Goal: Task Accomplishment & Management: Manage account settings

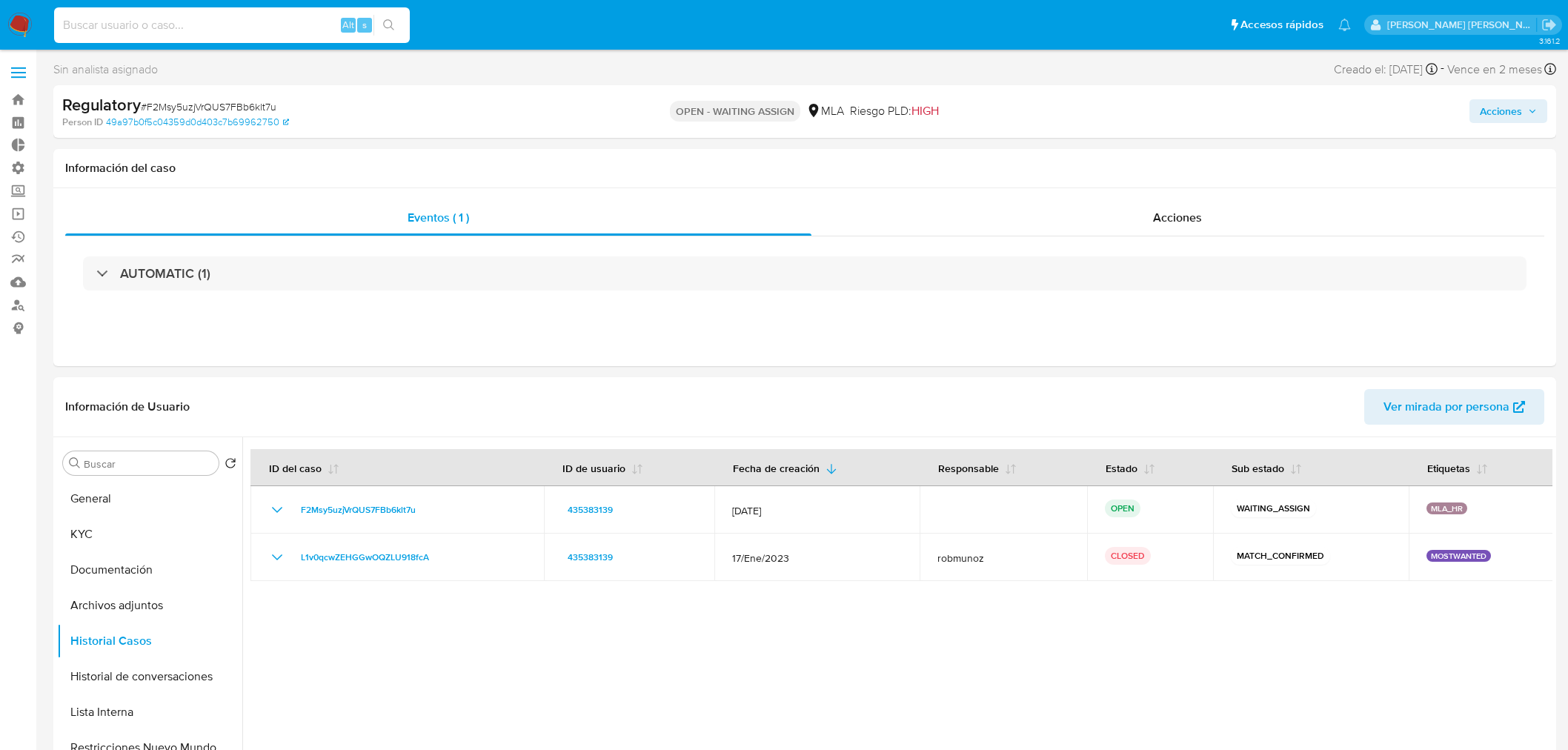
select select "10"
type input "1503357584"
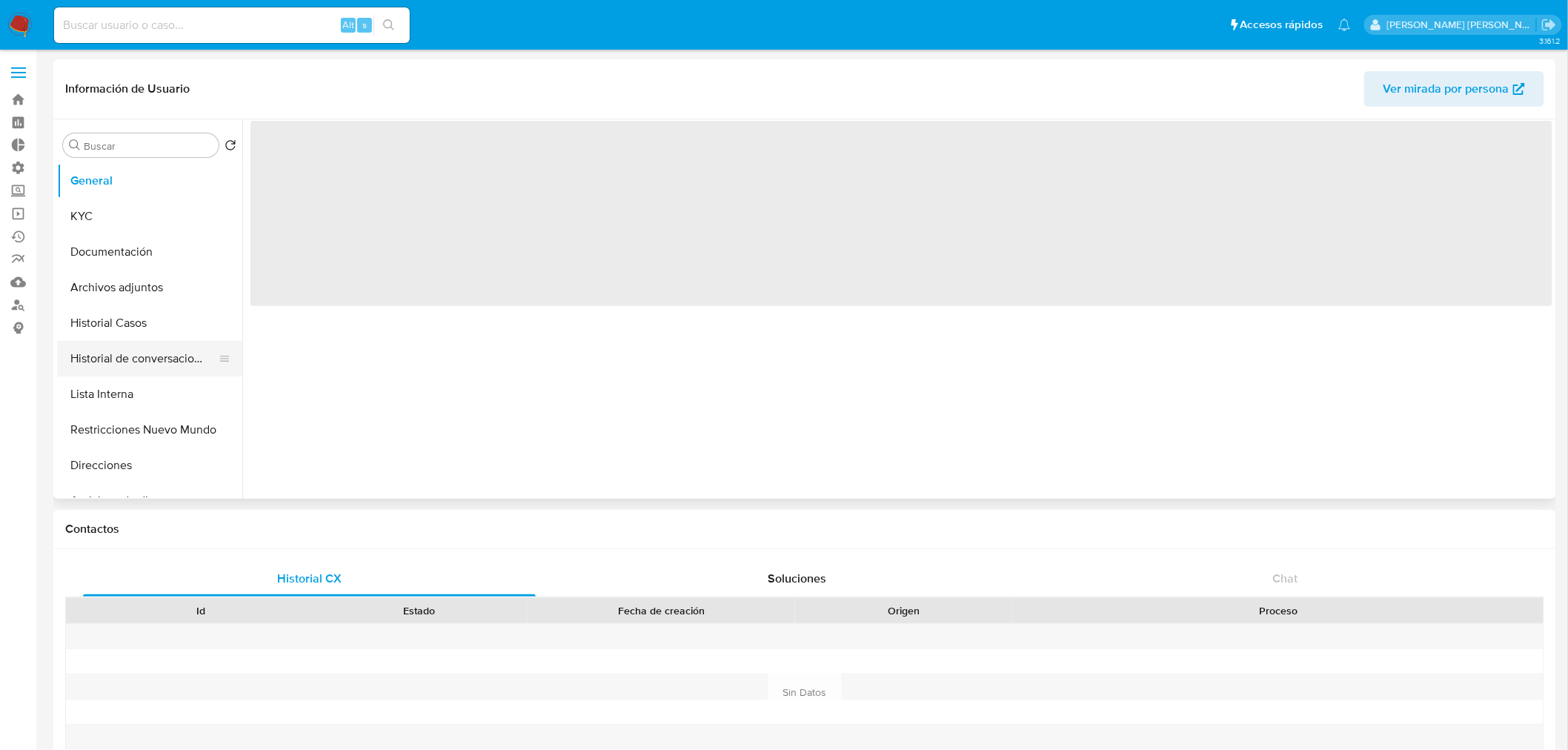
select select "10"
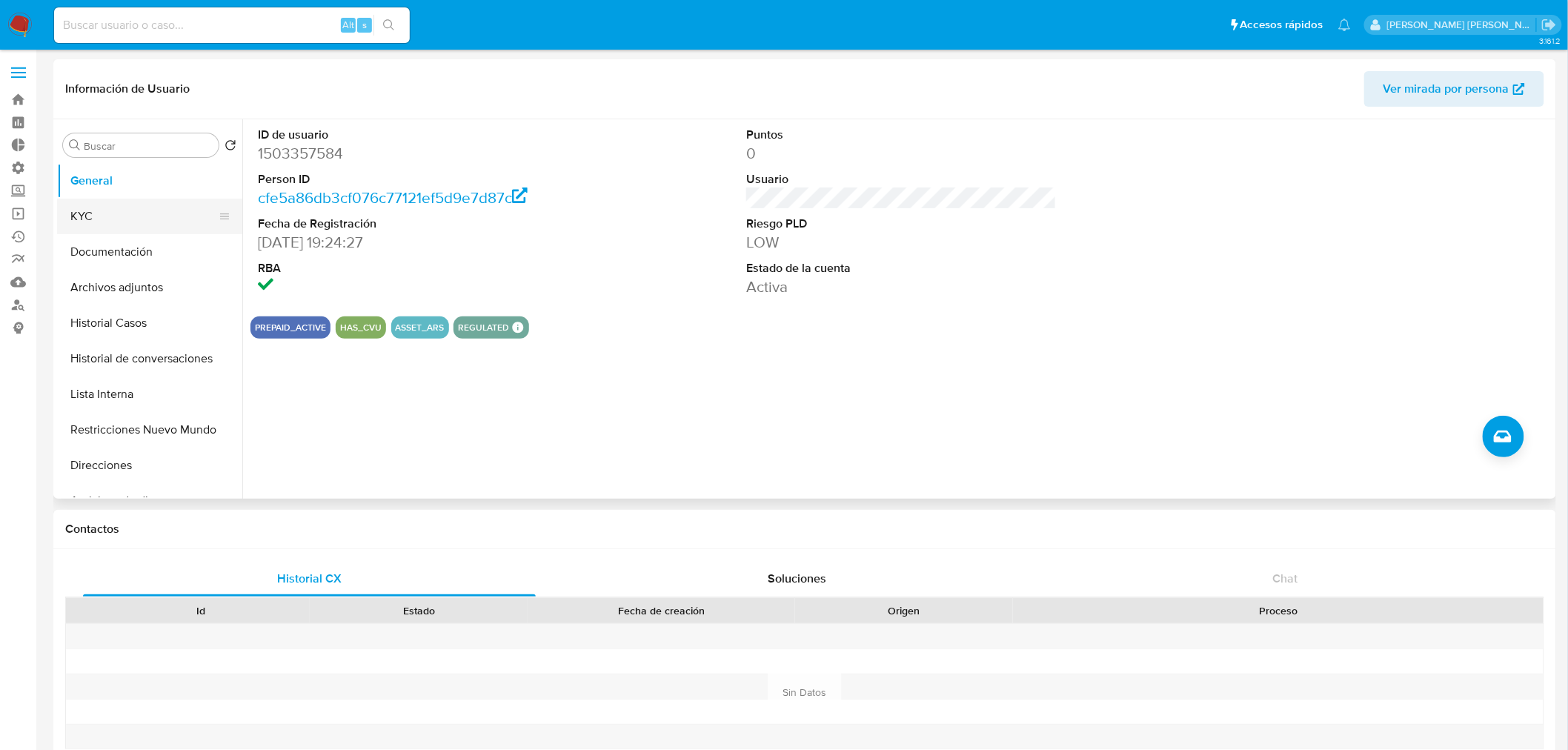
click at [117, 208] on button "KYC" at bounding box center [144, 216] width 174 height 36
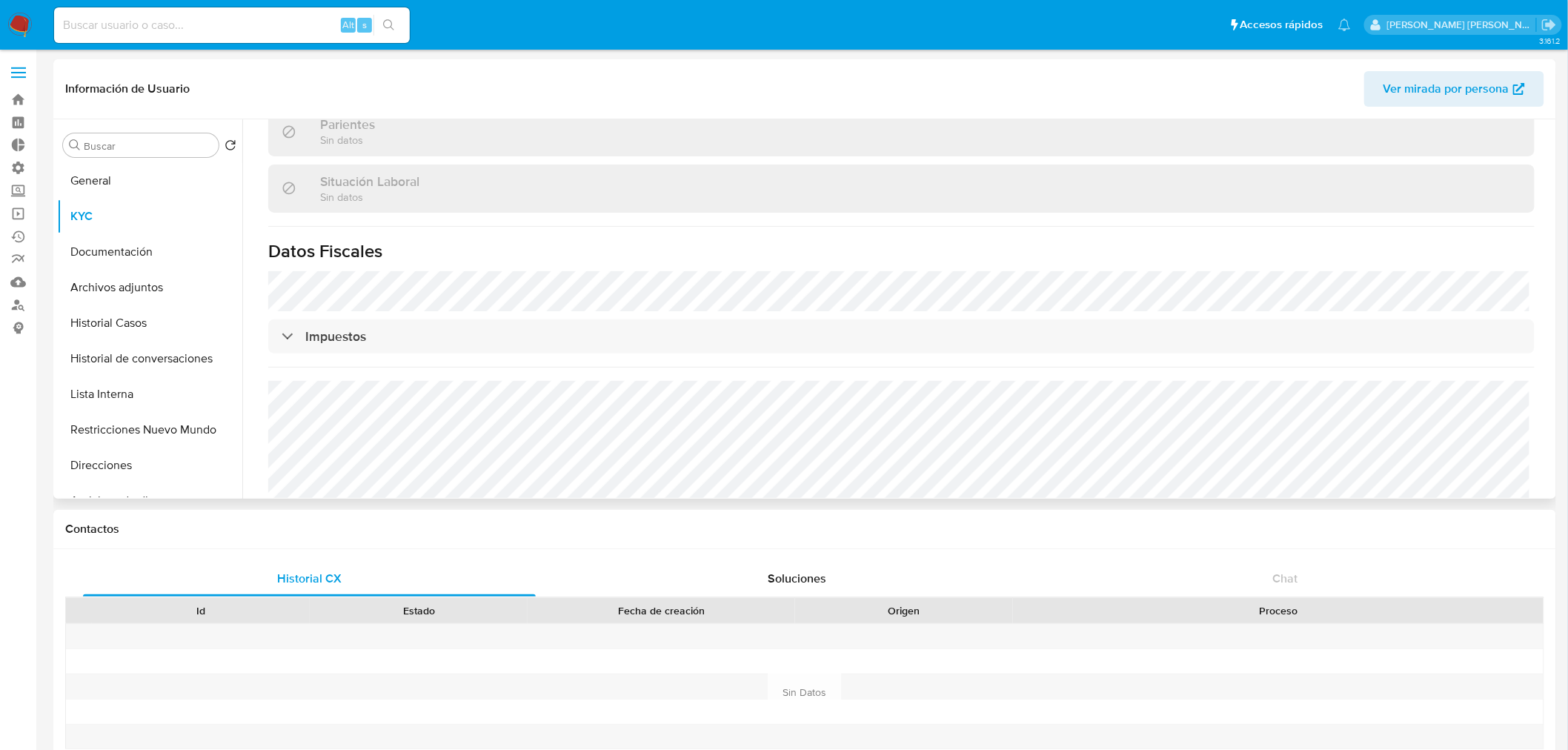
scroll to position [752, 0]
click at [134, 178] on button "General" at bounding box center [144, 180] width 174 height 36
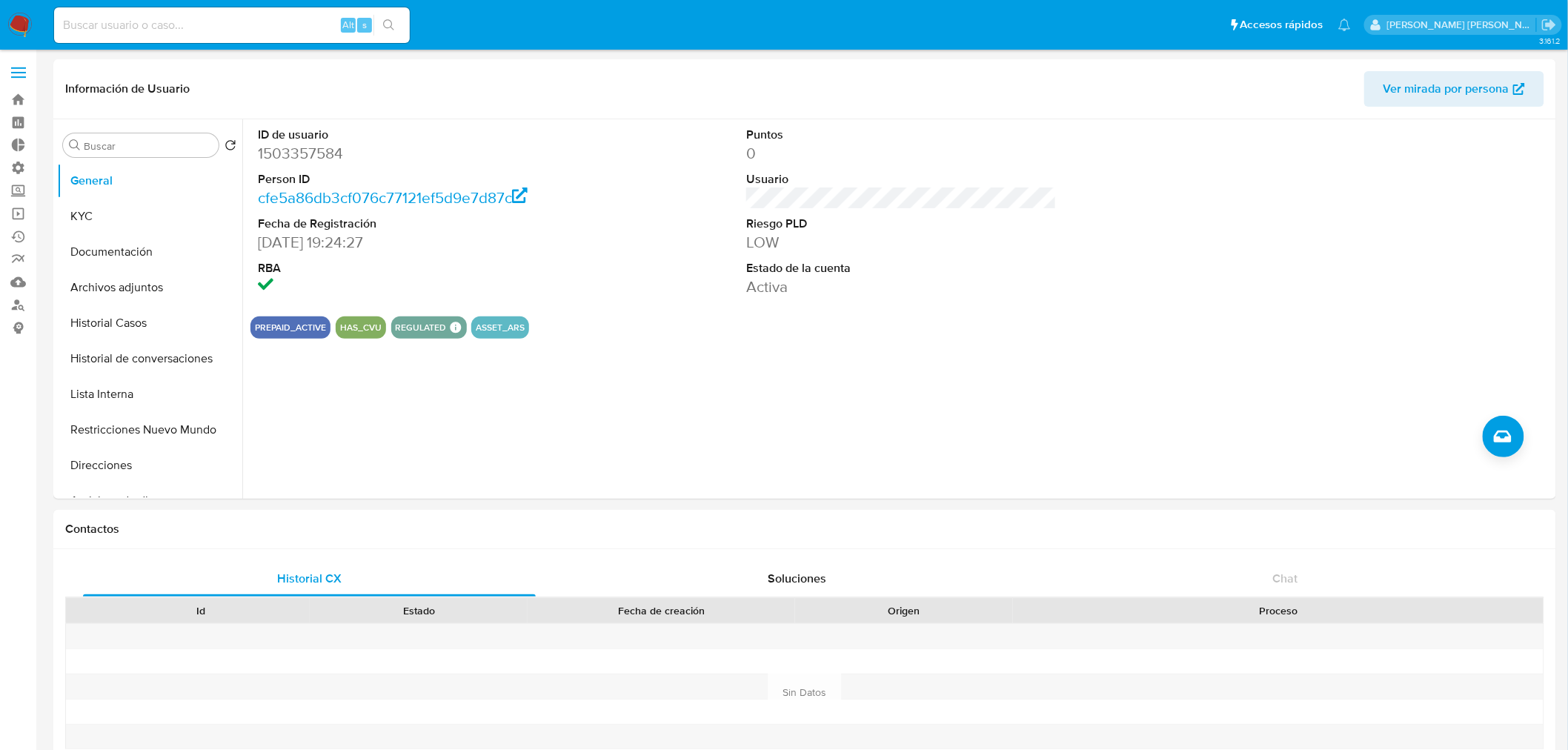
click at [11, 17] on img at bounding box center [20, 25] width 25 height 25
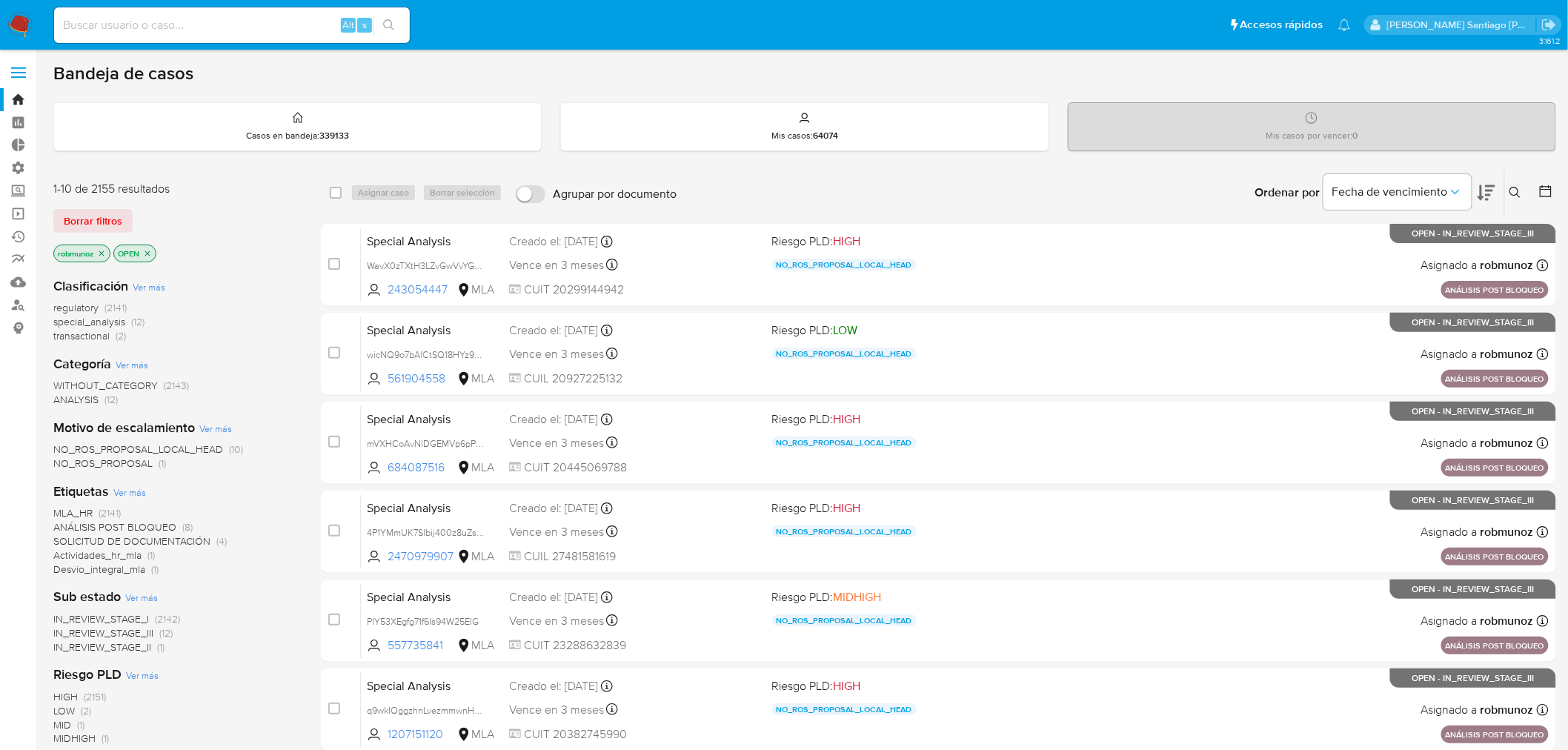
click at [1515, 187] on icon at bounding box center [1515, 193] width 12 height 12
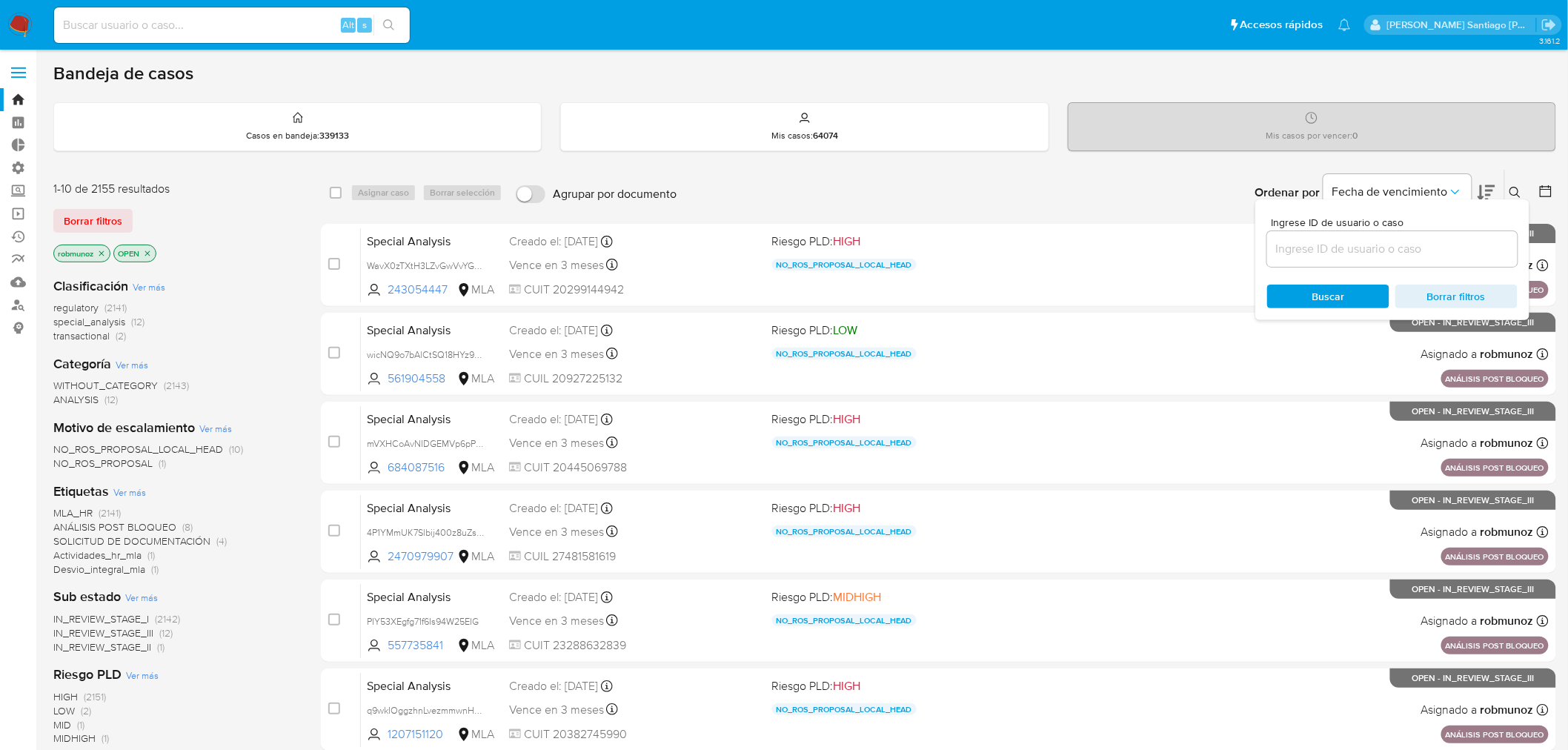
click at [1306, 240] on input at bounding box center [1392, 248] width 251 height 19
type input "wO96MteUfZIwmoHiZLokWSKE"
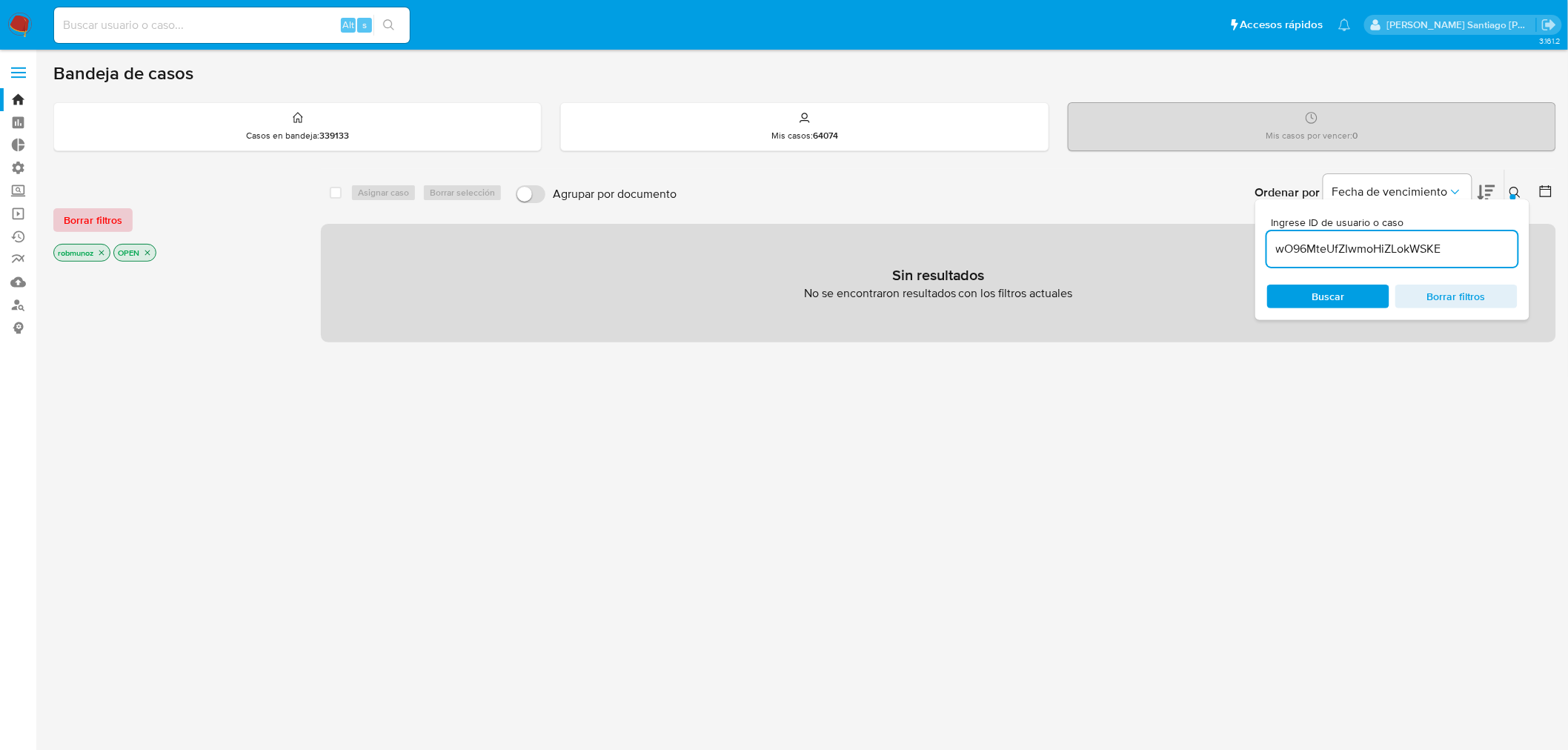
click at [76, 209] on span "Borrar filtros" at bounding box center [93, 219] width 59 height 21
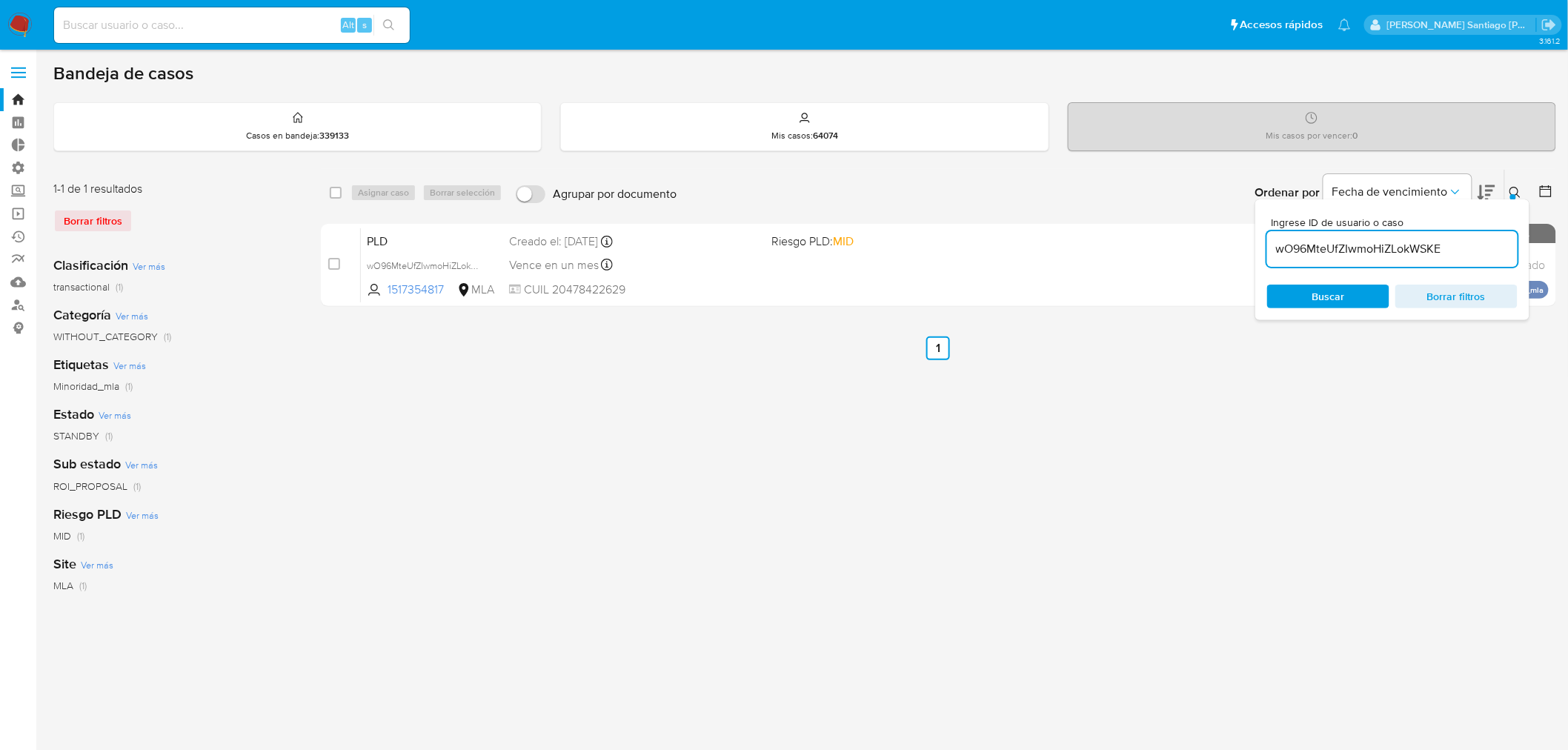
click at [1512, 186] on button at bounding box center [1518, 192] width 24 height 18
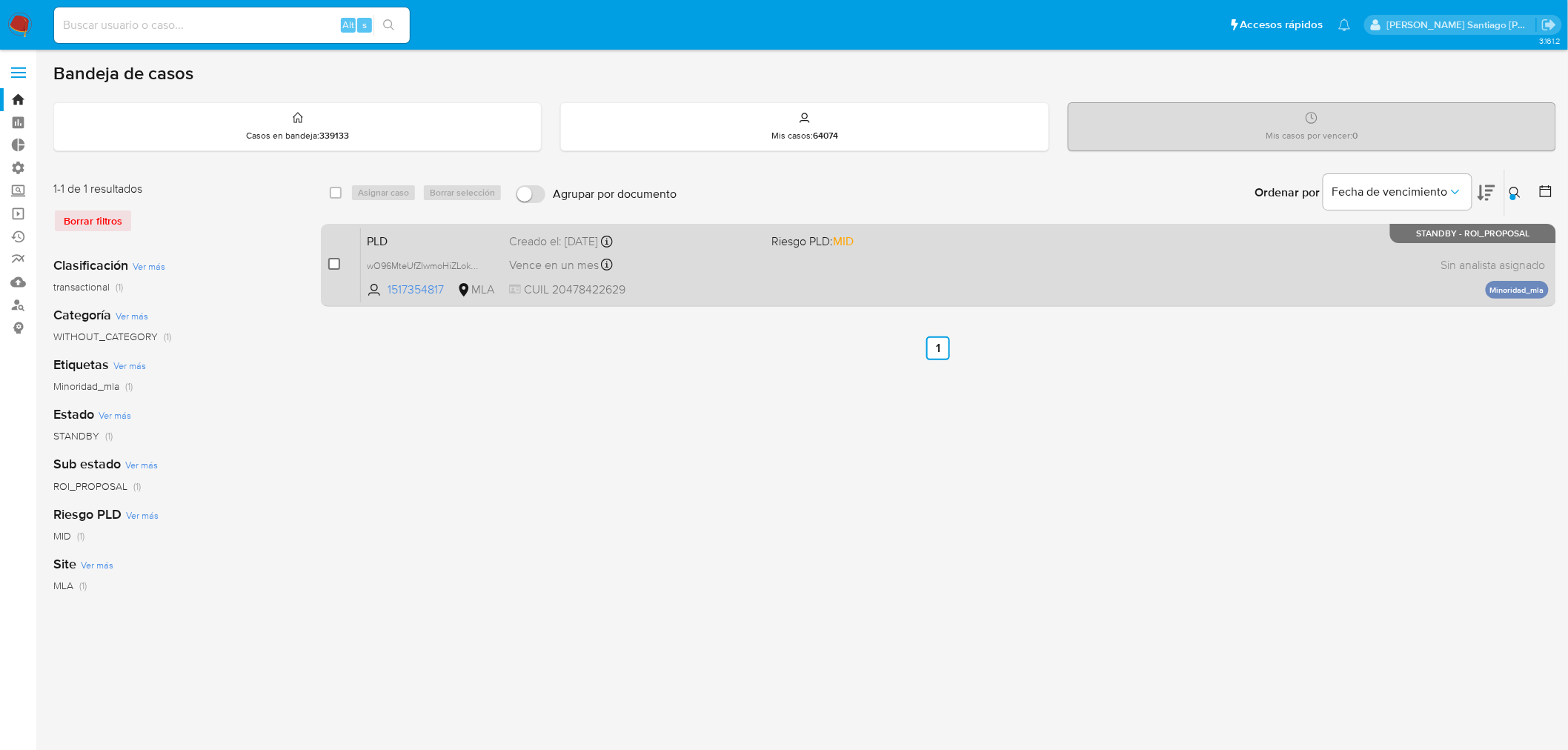
click at [335, 260] on input "checkbox" at bounding box center [334, 264] width 12 height 12
checkbox input "true"
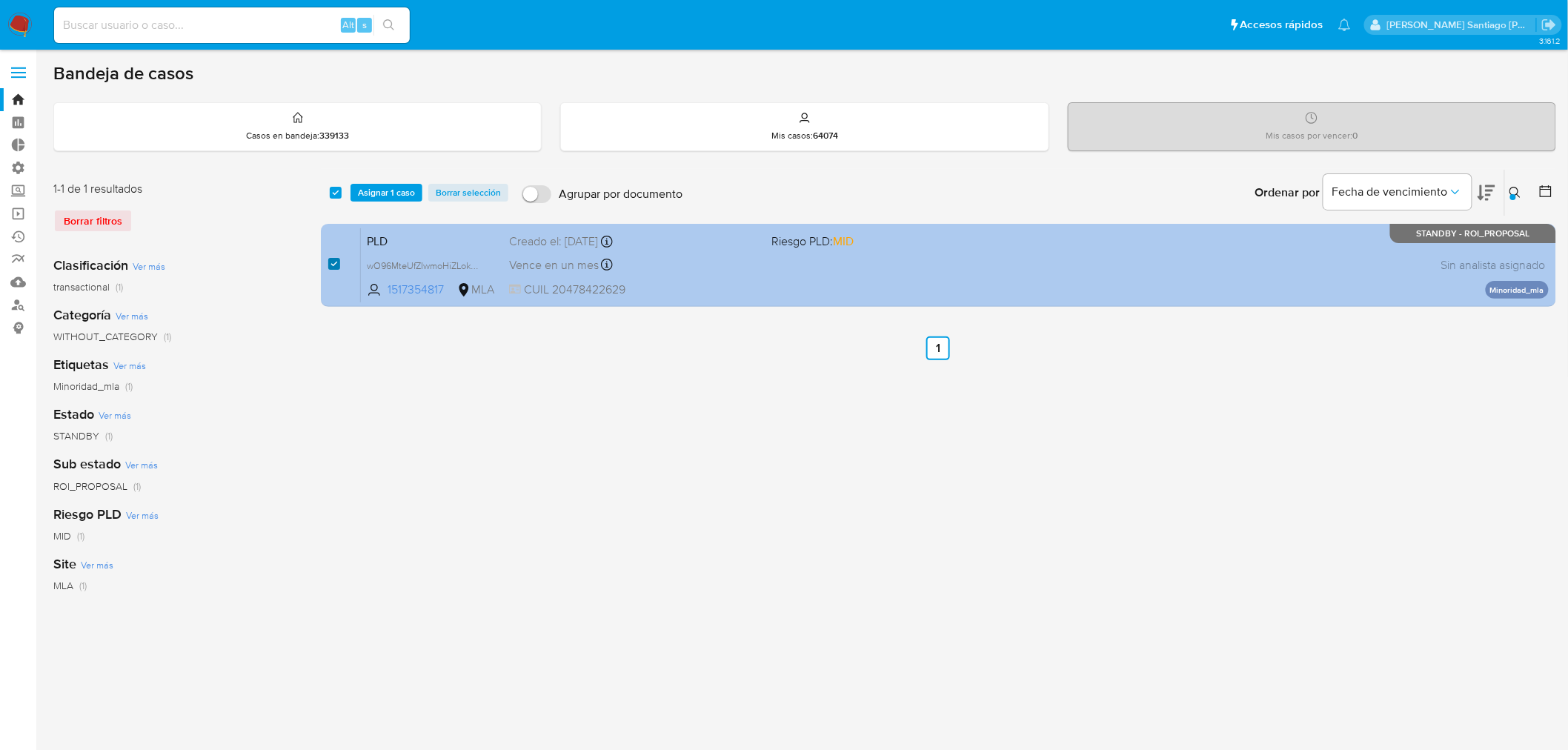
checkbox input "true"
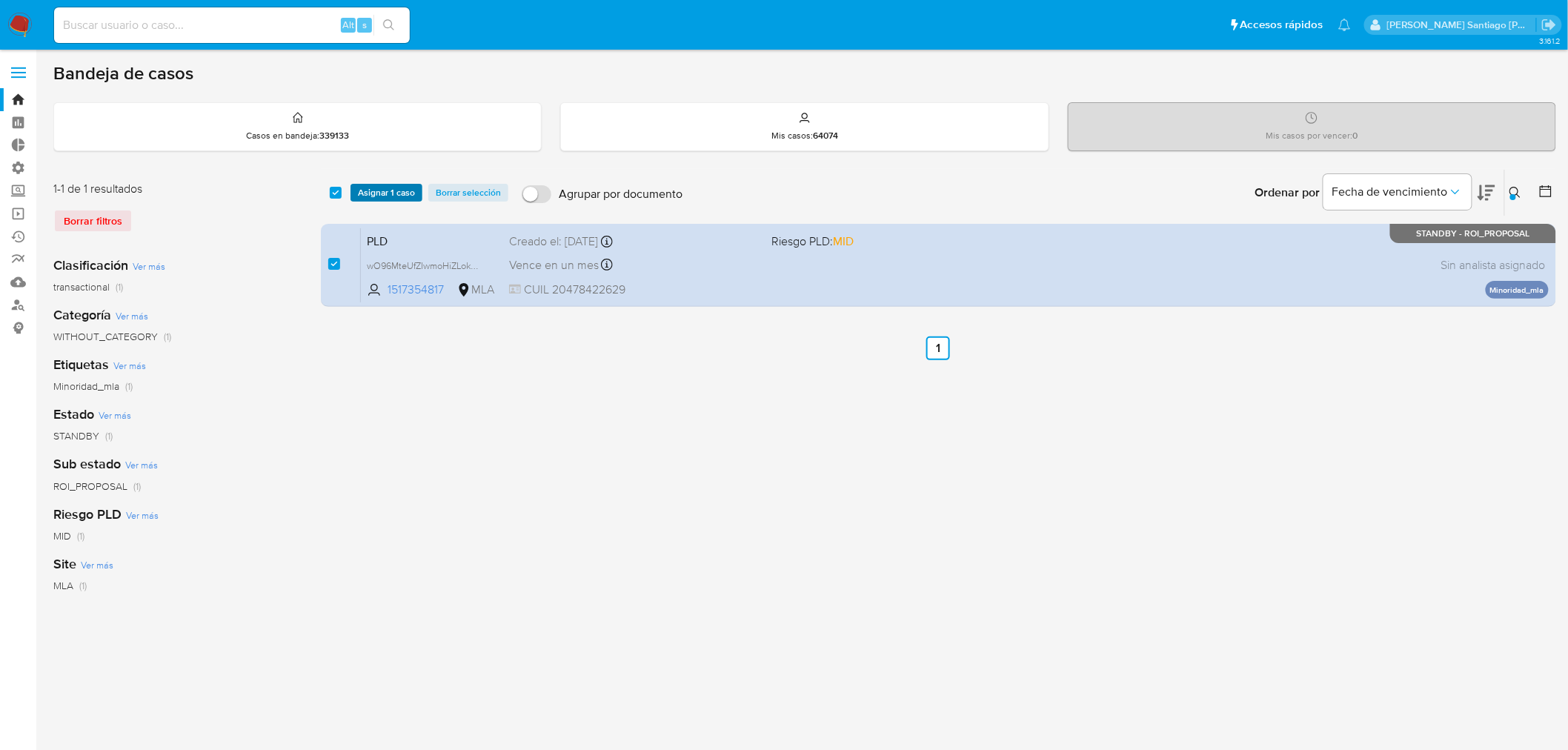
click at [372, 187] on span "Asignar 1 caso" at bounding box center [386, 192] width 57 height 14
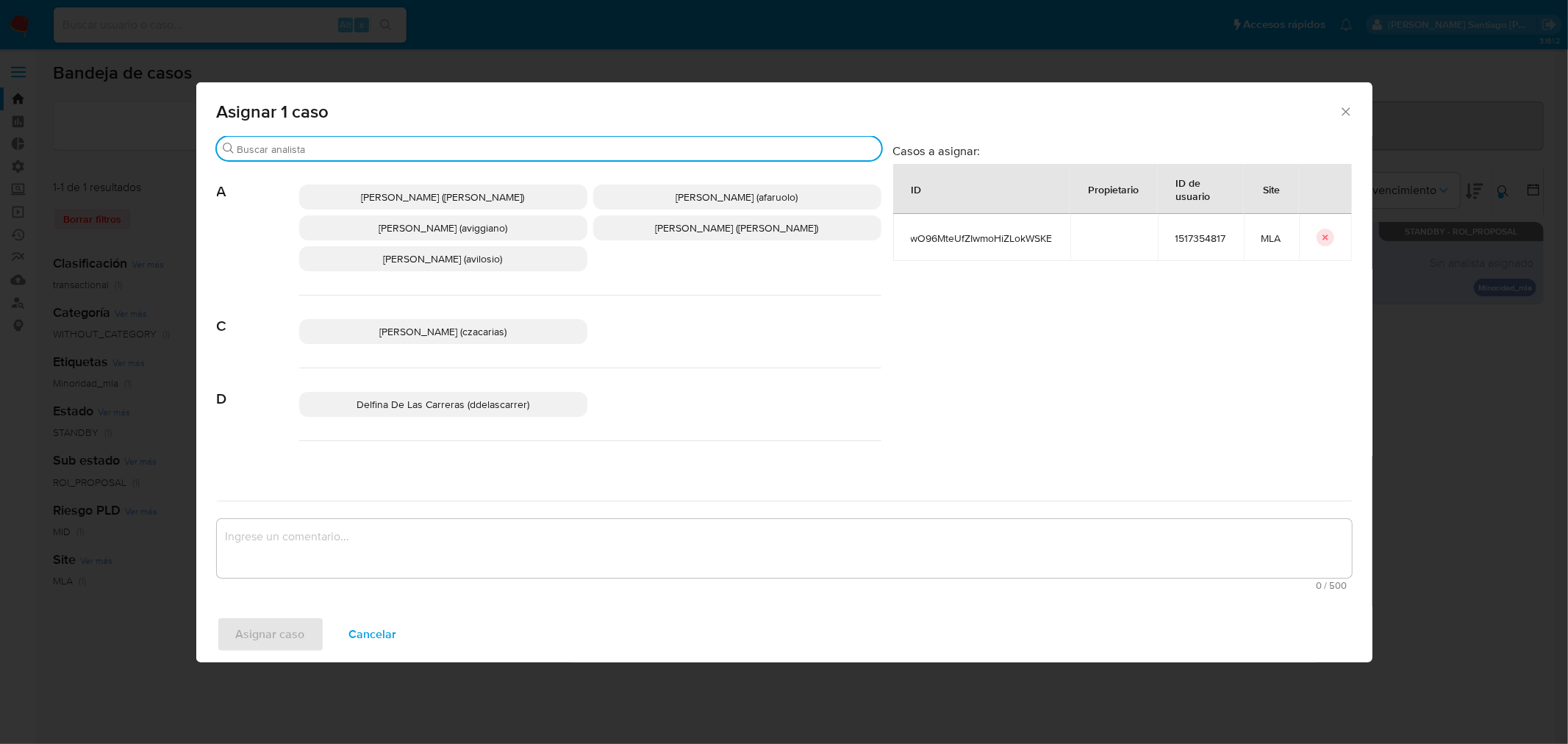
click at [390, 154] on input "Buscar" at bounding box center [556, 150] width 638 height 14
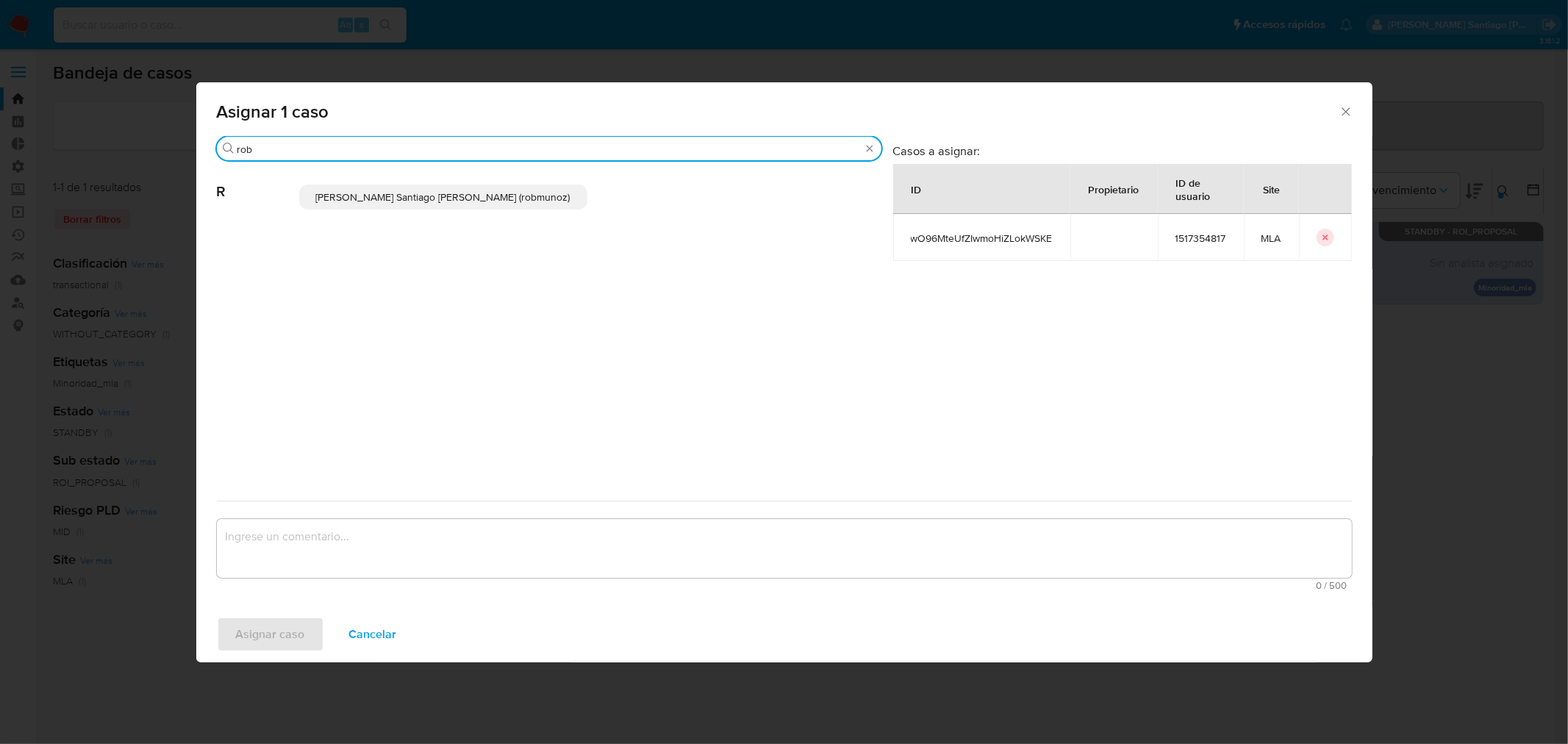
type input "rob"
click at [383, 182] on div "Roberto Santiago Munoz (robmunoz)" at bounding box center [590, 196] width 582 height 72
click at [365, 200] on span "Roberto Santiago Munoz (robmunoz)" at bounding box center [443, 196] width 255 height 14
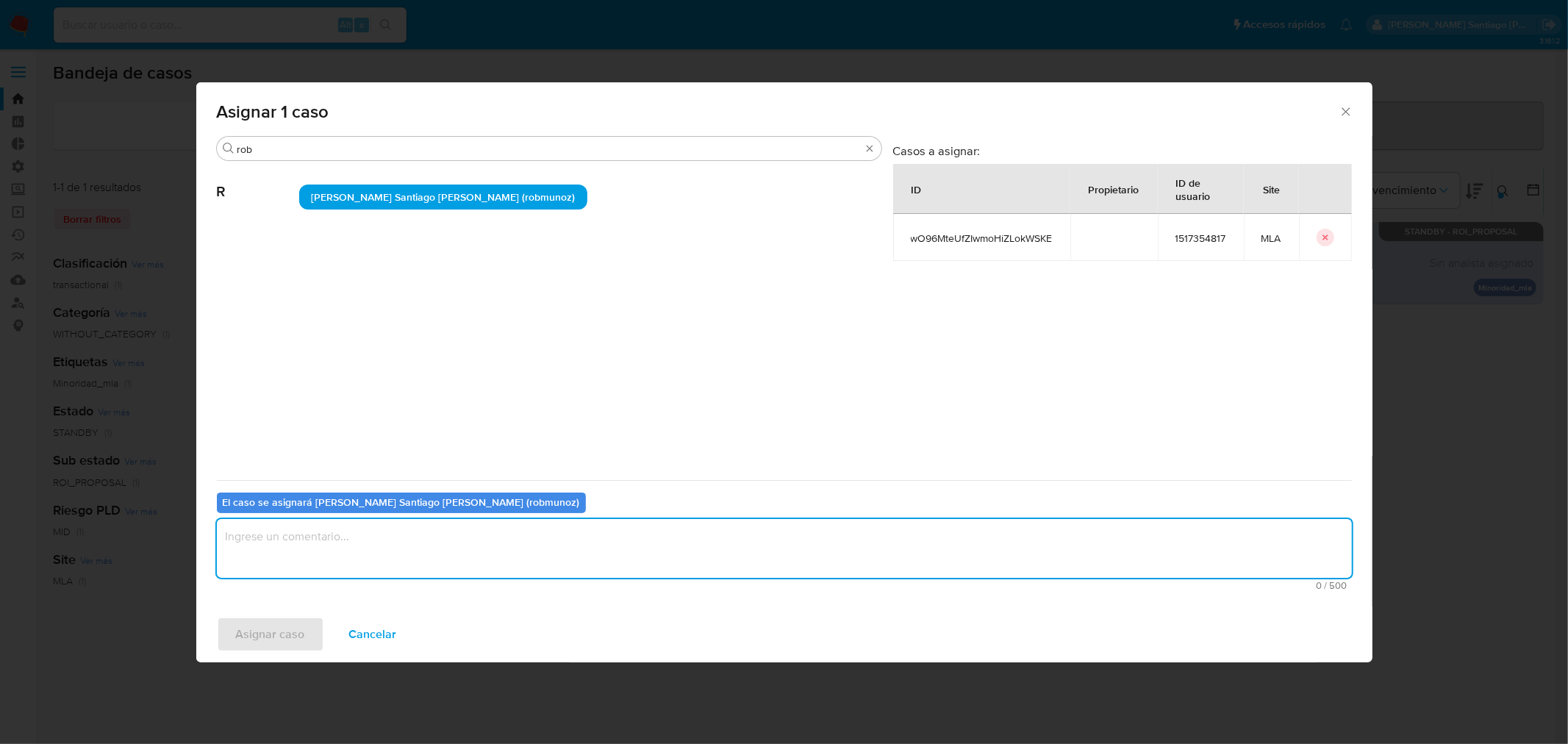
click at [248, 539] on textarea "assign-modal" at bounding box center [784, 548] width 1135 height 59
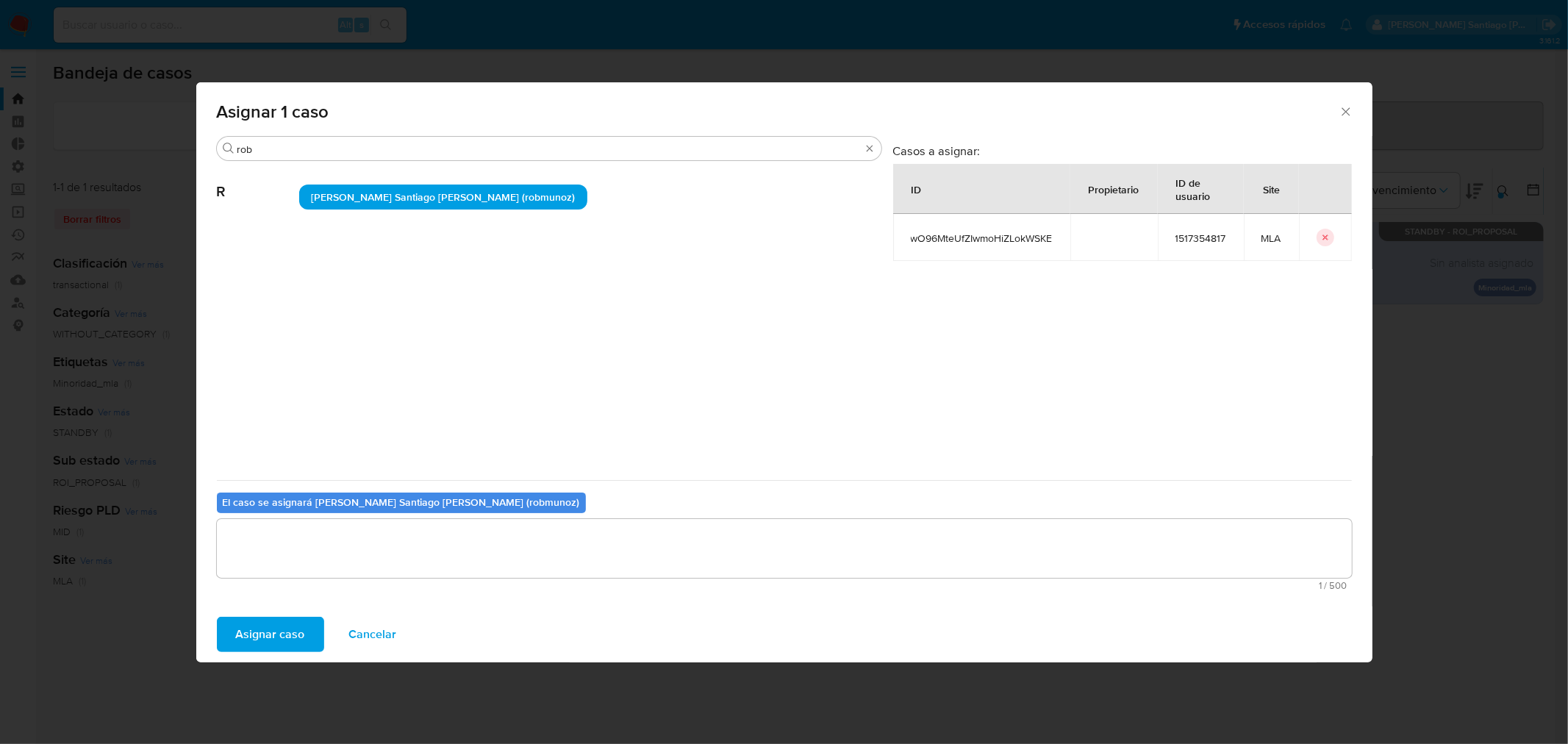
click at [233, 632] on button "Asignar caso" at bounding box center [270, 634] width 107 height 36
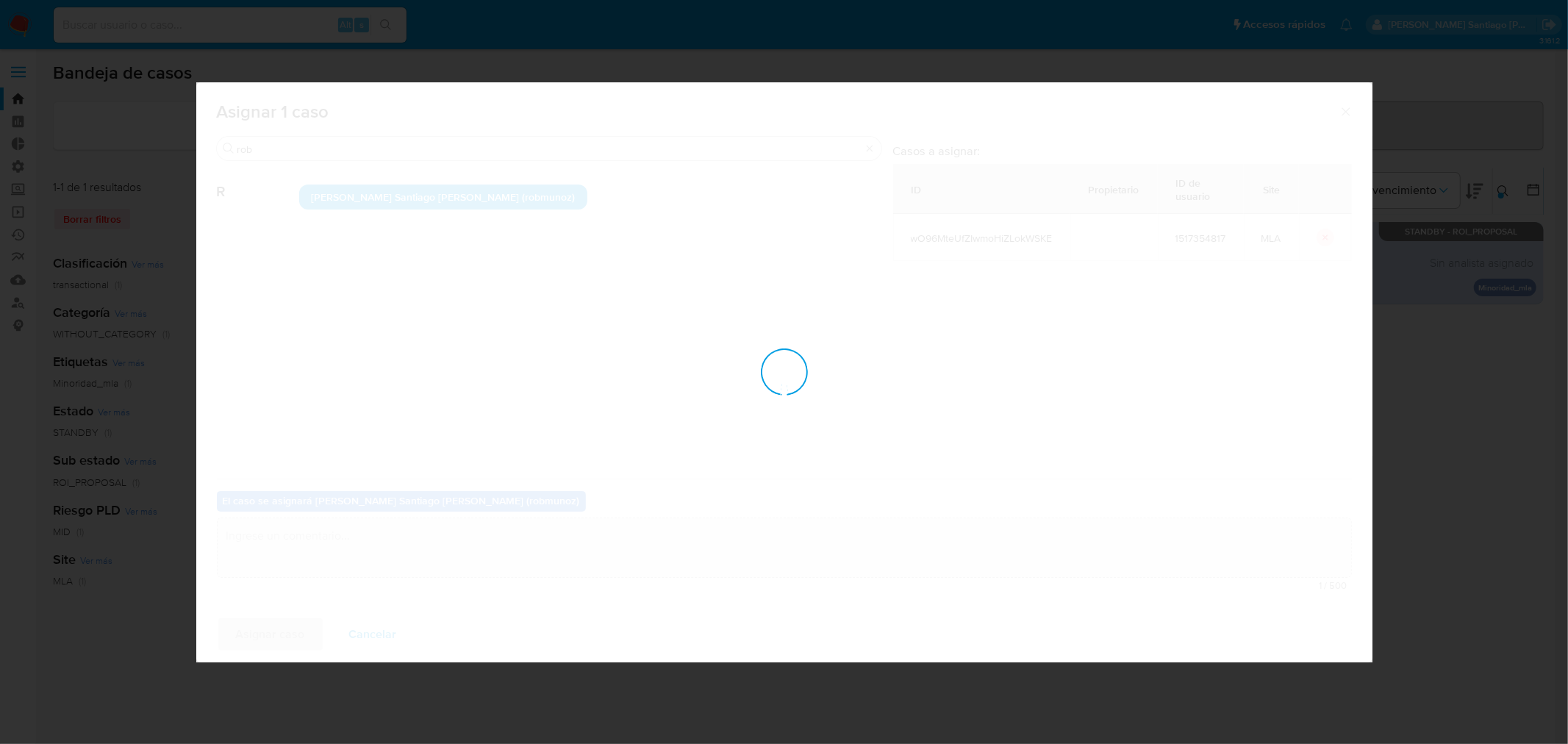
checkbox input "false"
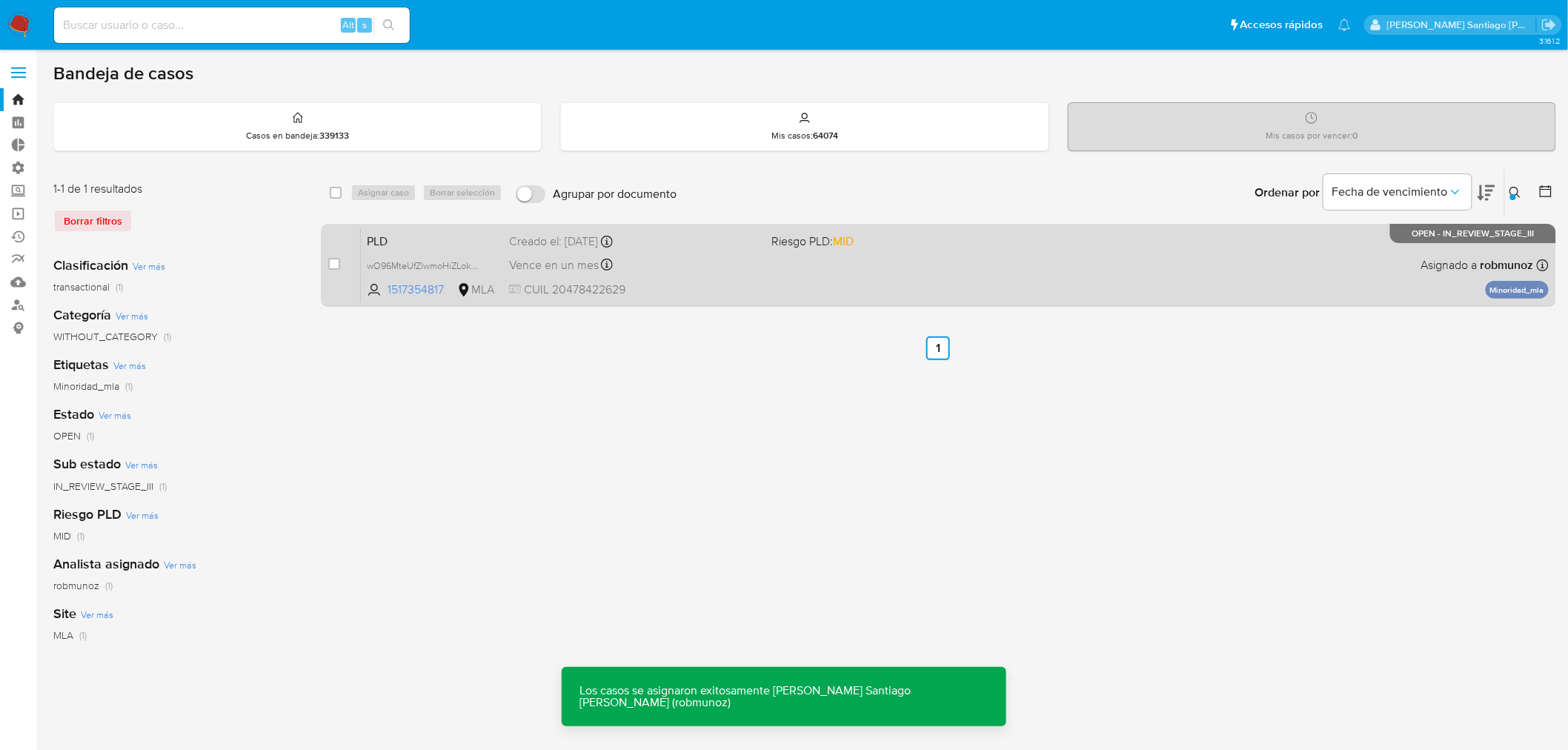
click at [688, 283] on span "CUIL 20478422629" at bounding box center [635, 289] width 251 height 16
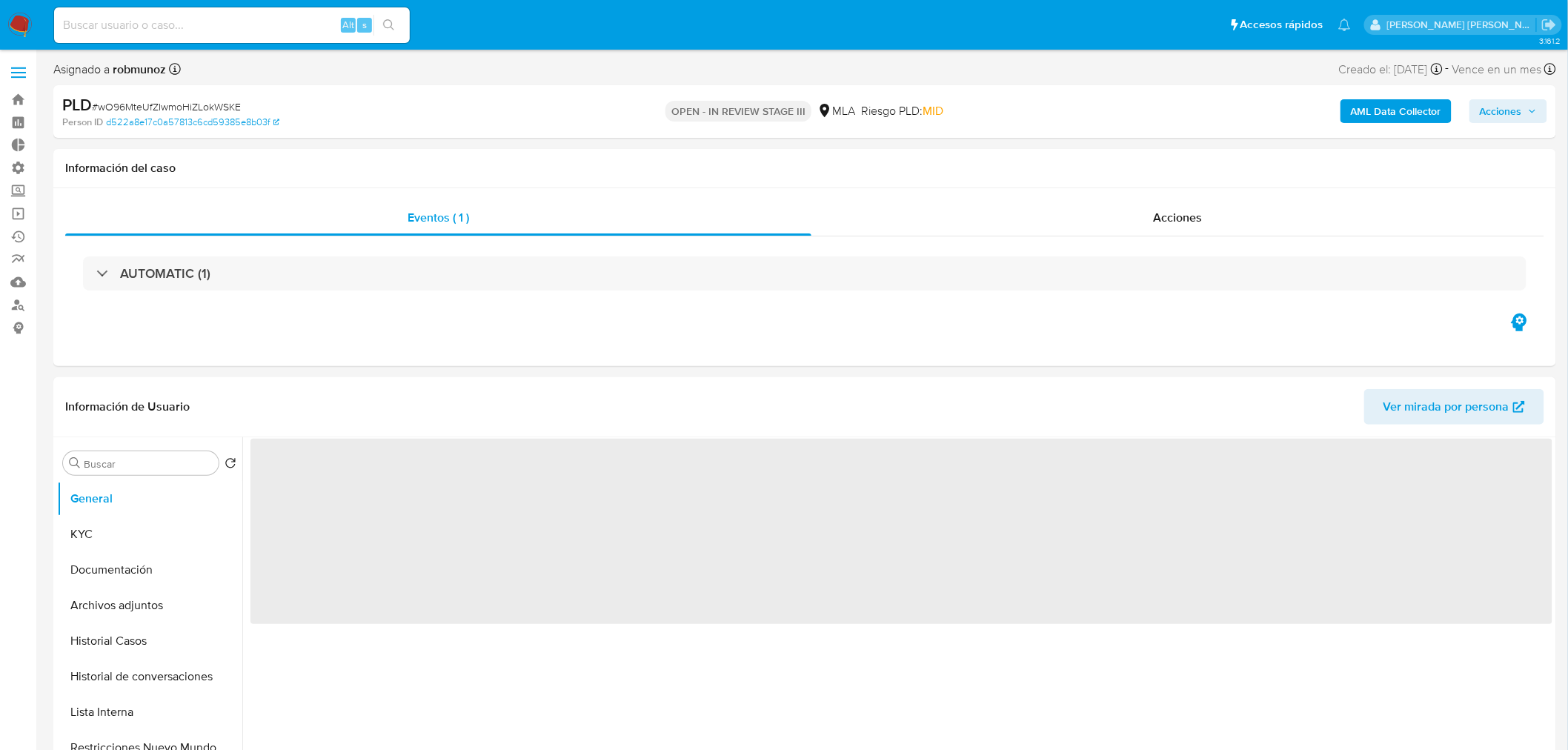
select select "10"
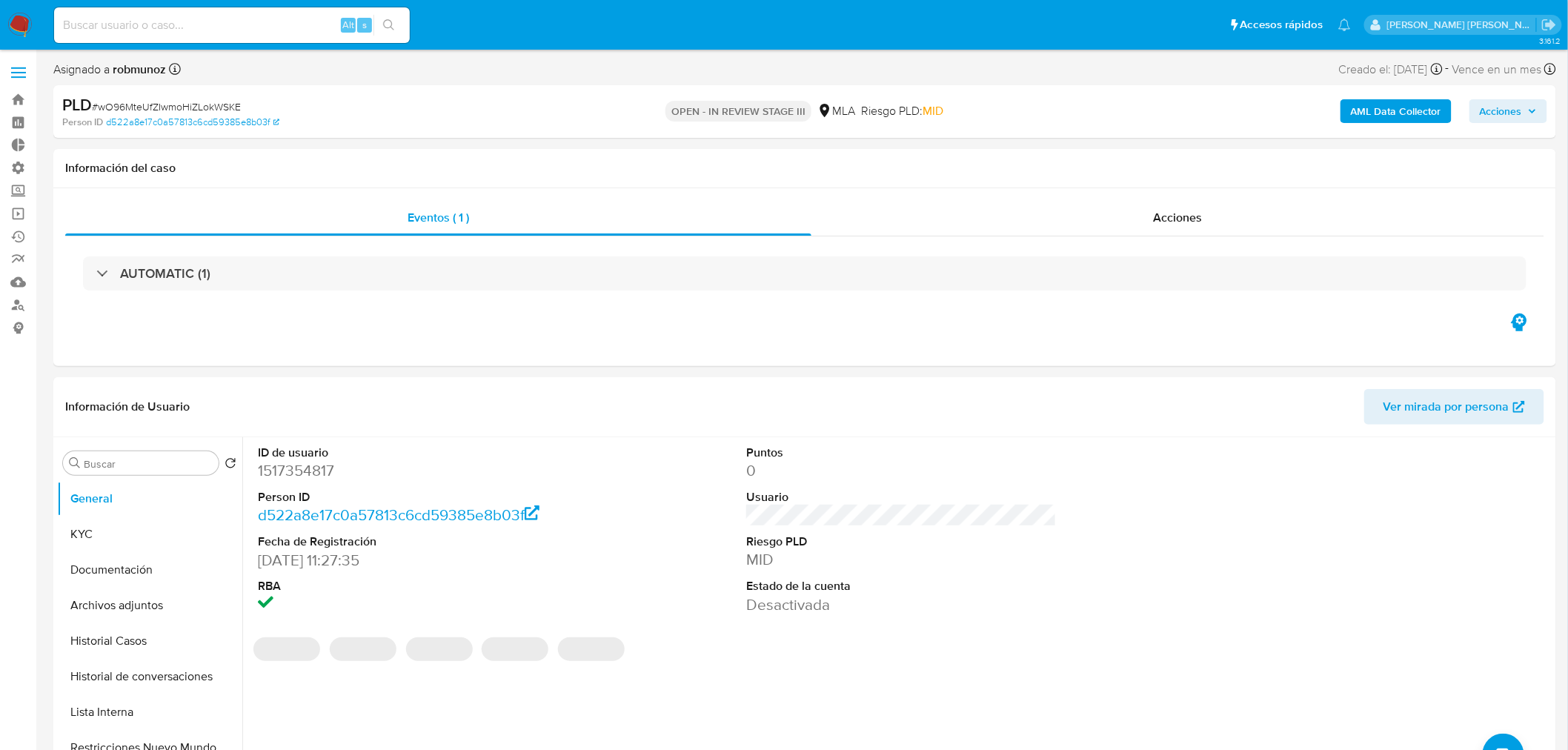
click at [1494, 101] on span "Acciones" at bounding box center [1501, 110] width 42 height 24
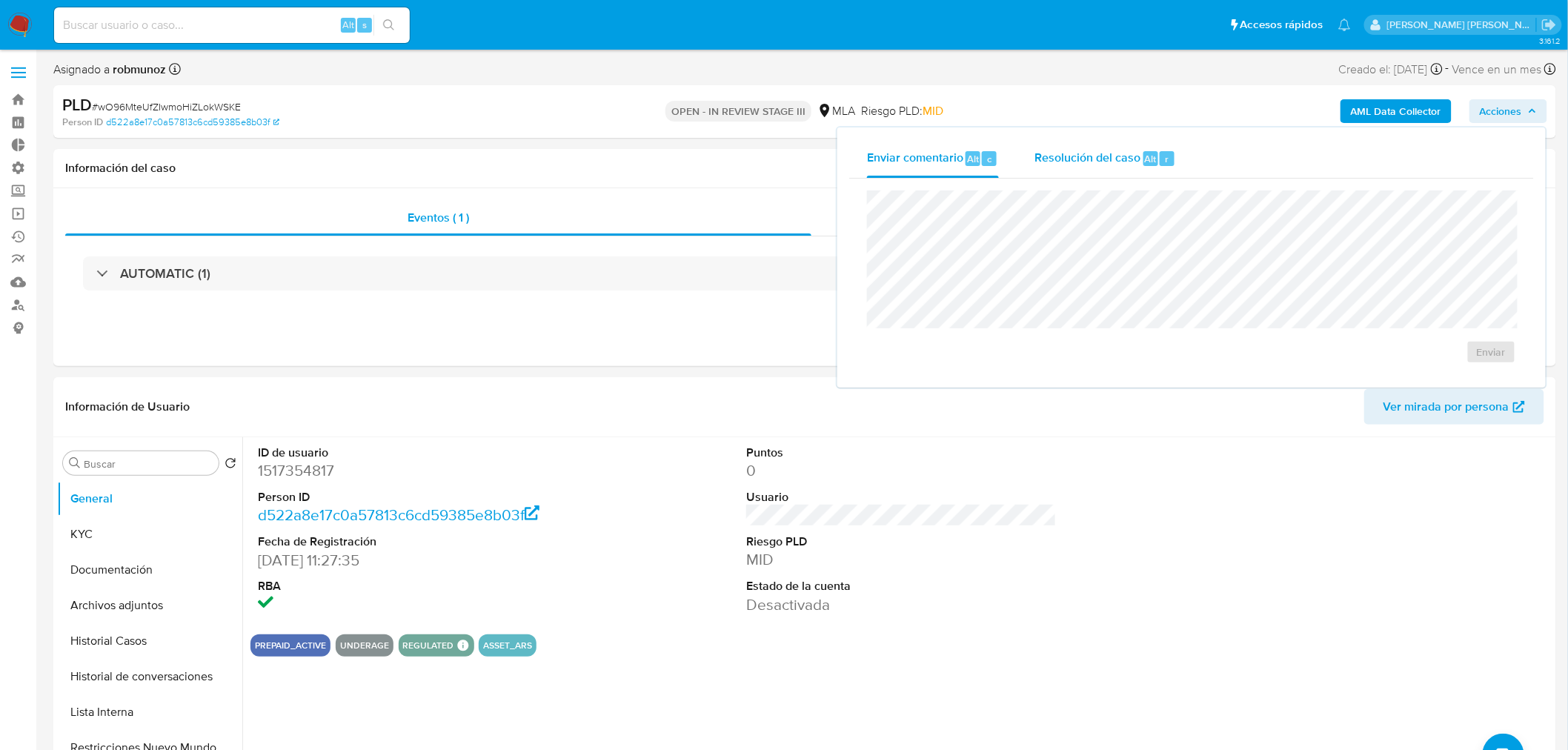
click at [1120, 150] on span "Resolución del caso" at bounding box center [1087, 158] width 106 height 17
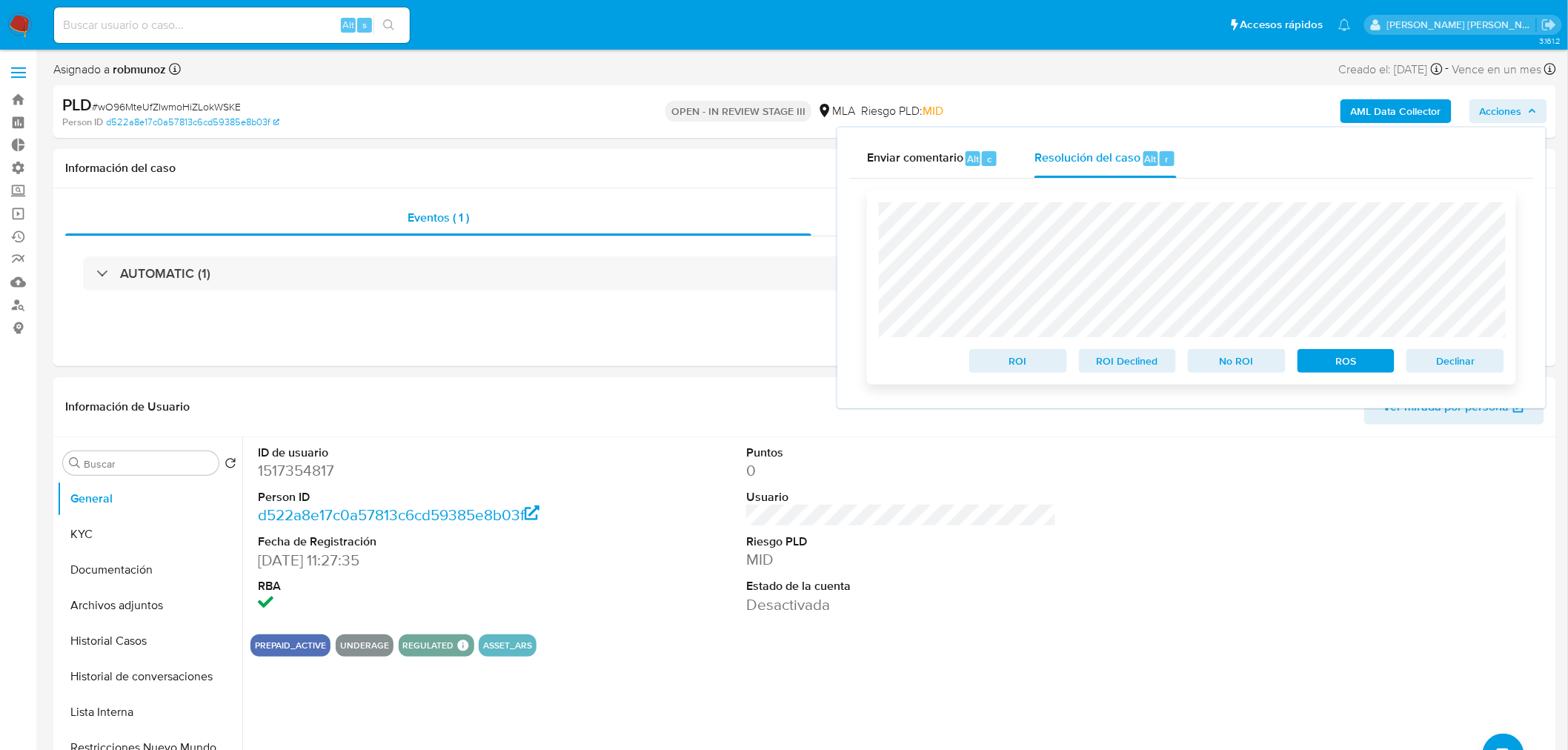
click at [1482, 356] on span "Declinar" at bounding box center [1455, 360] width 77 height 21
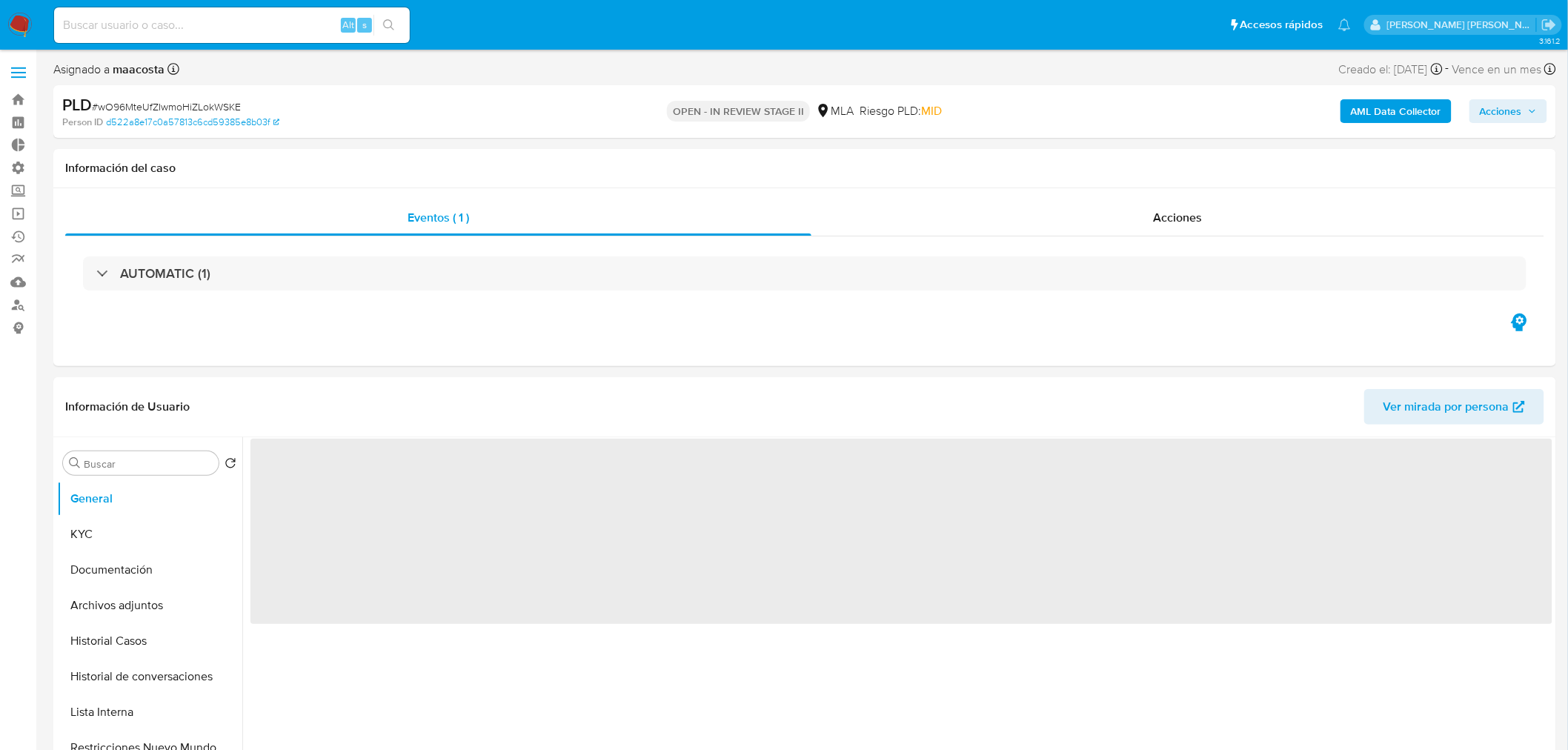
select select "10"
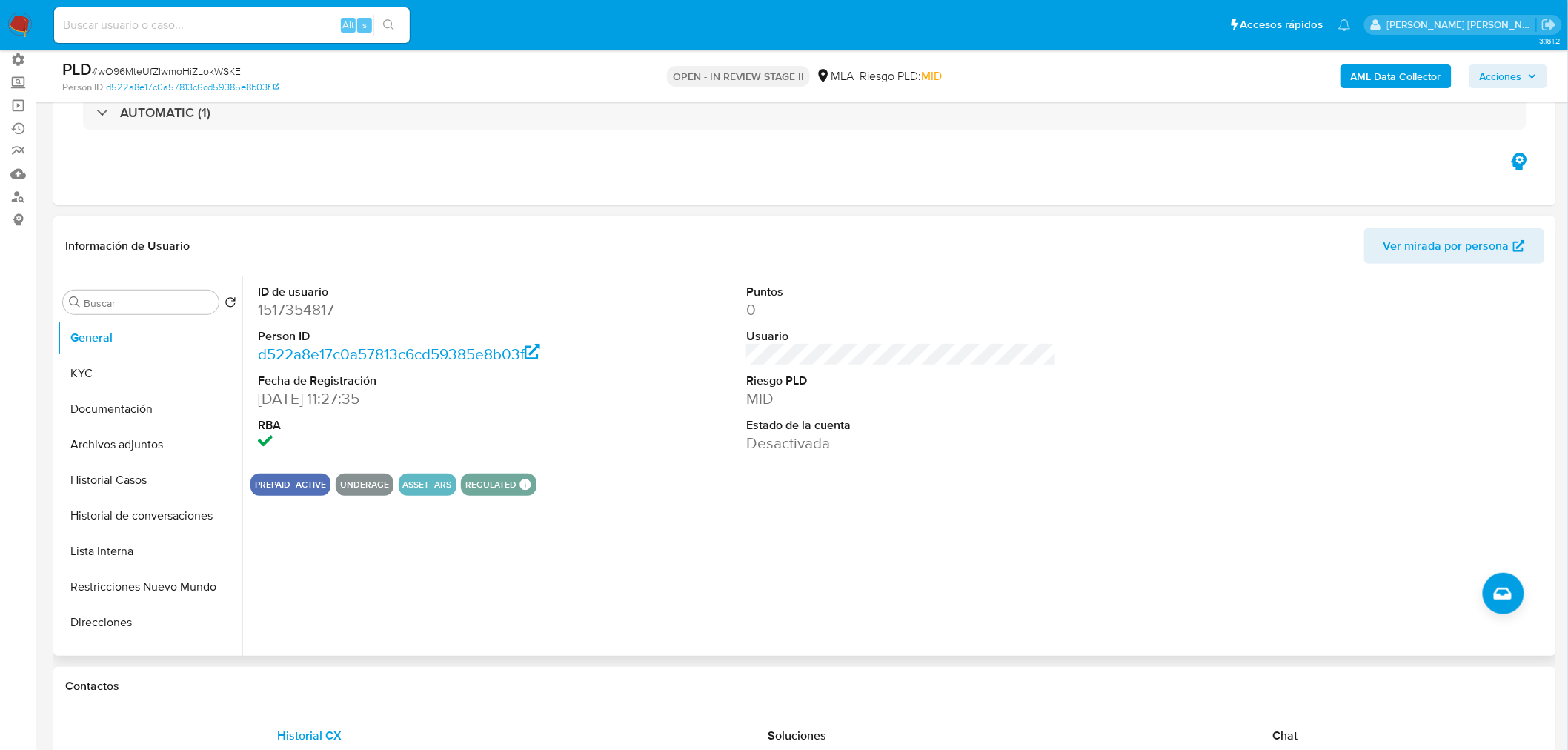
scroll to position [247, 0]
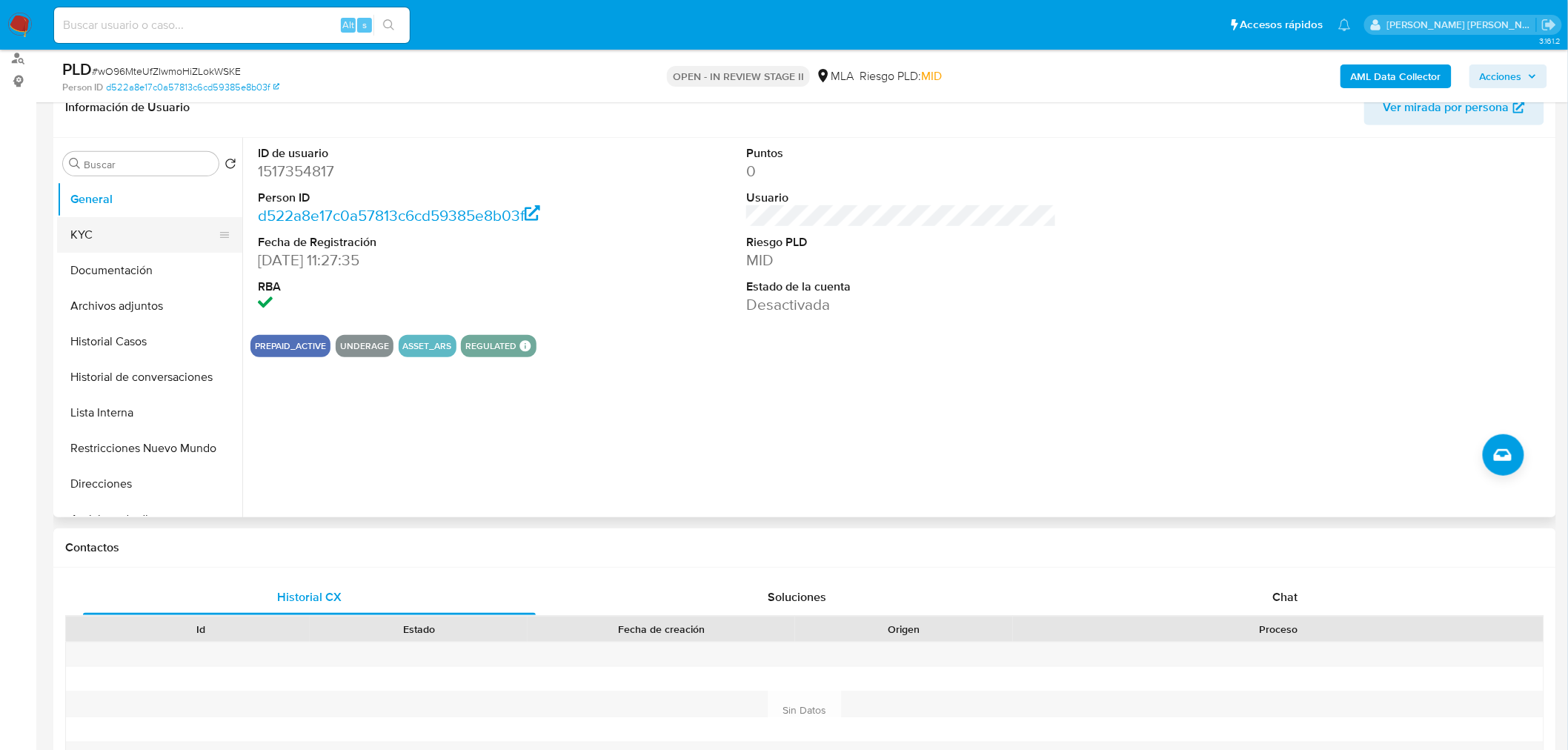
click at [112, 225] on button "KYC" at bounding box center [144, 235] width 174 height 36
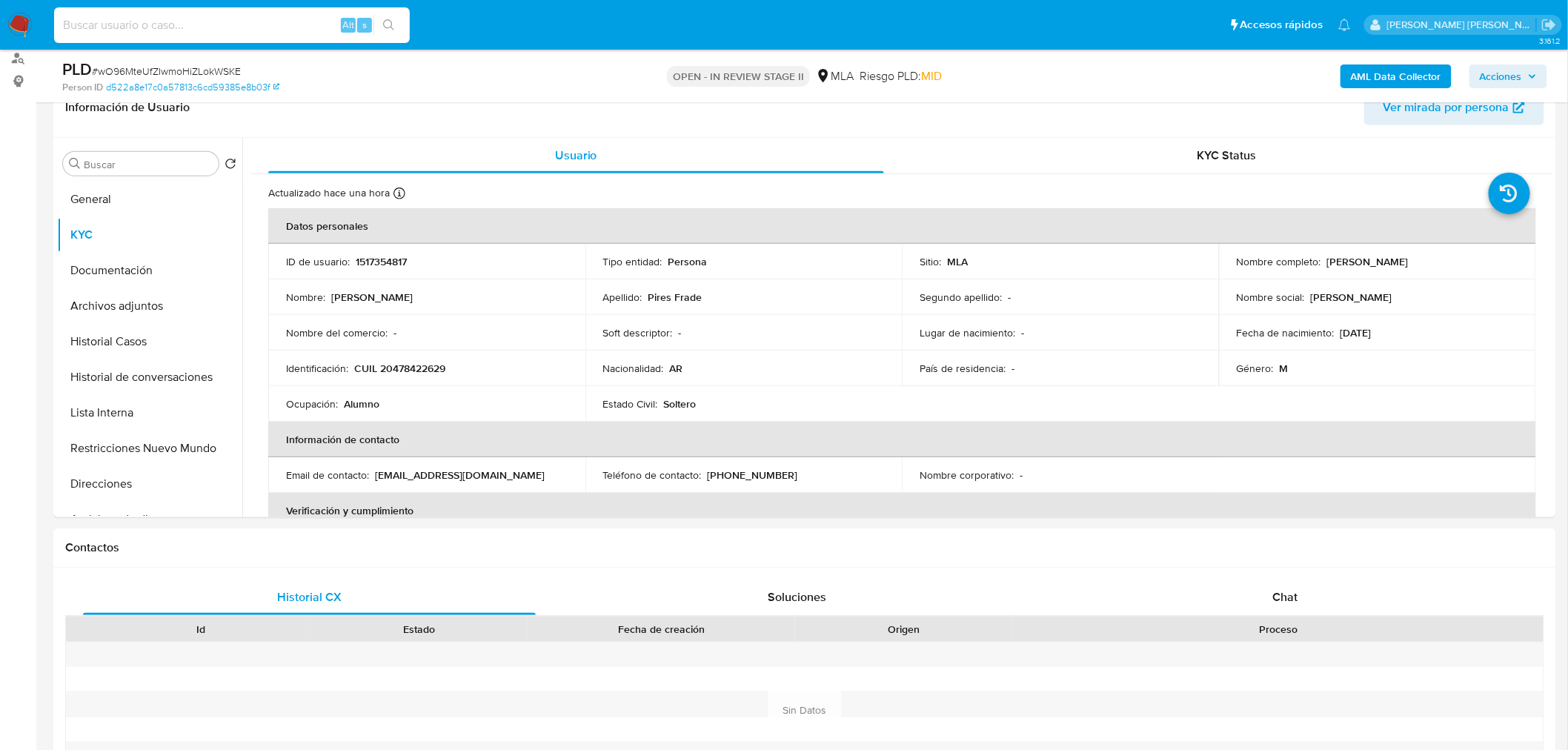
click at [216, 23] on input at bounding box center [232, 24] width 356 height 19
paste input "1503357584"
type input "1503357584"
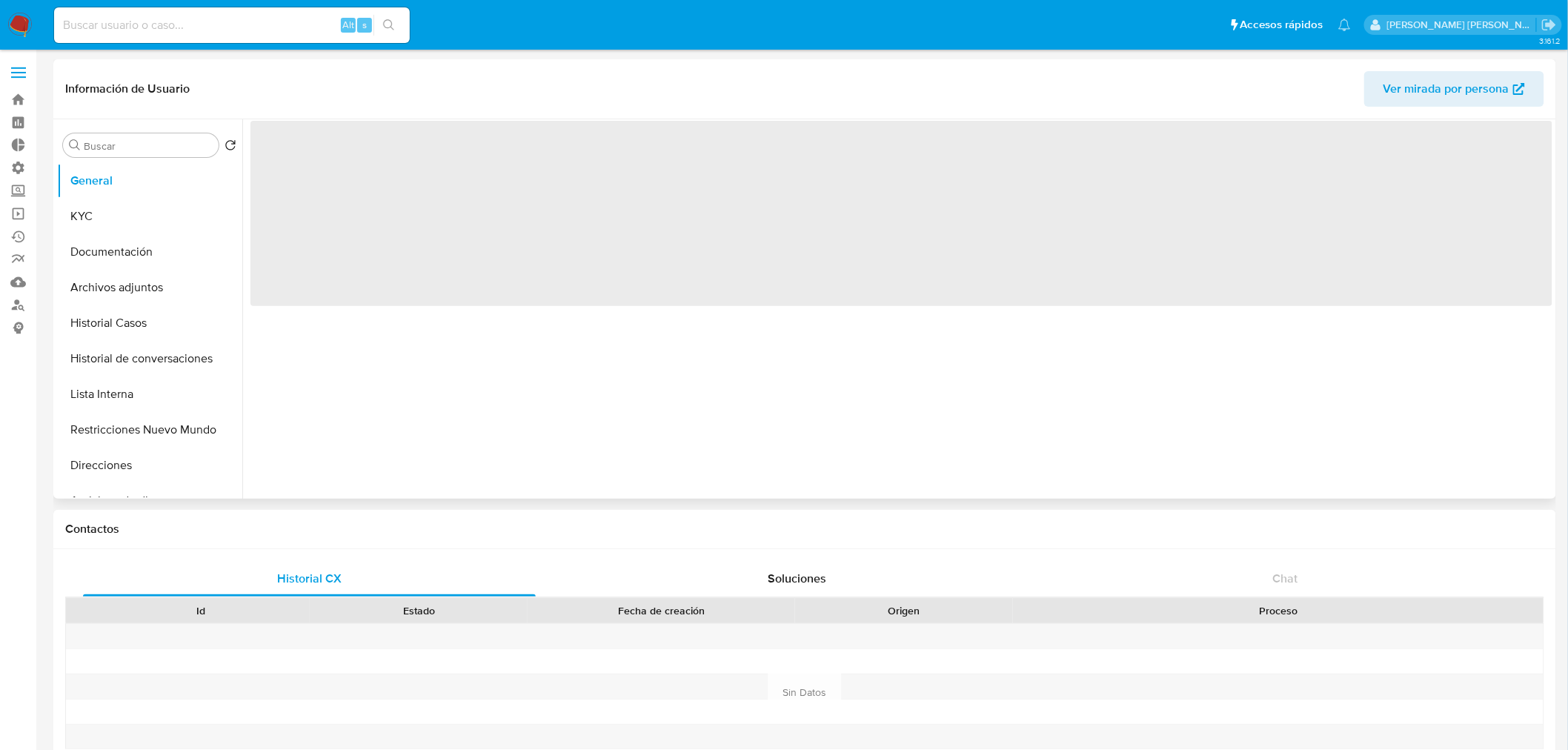
select select "10"
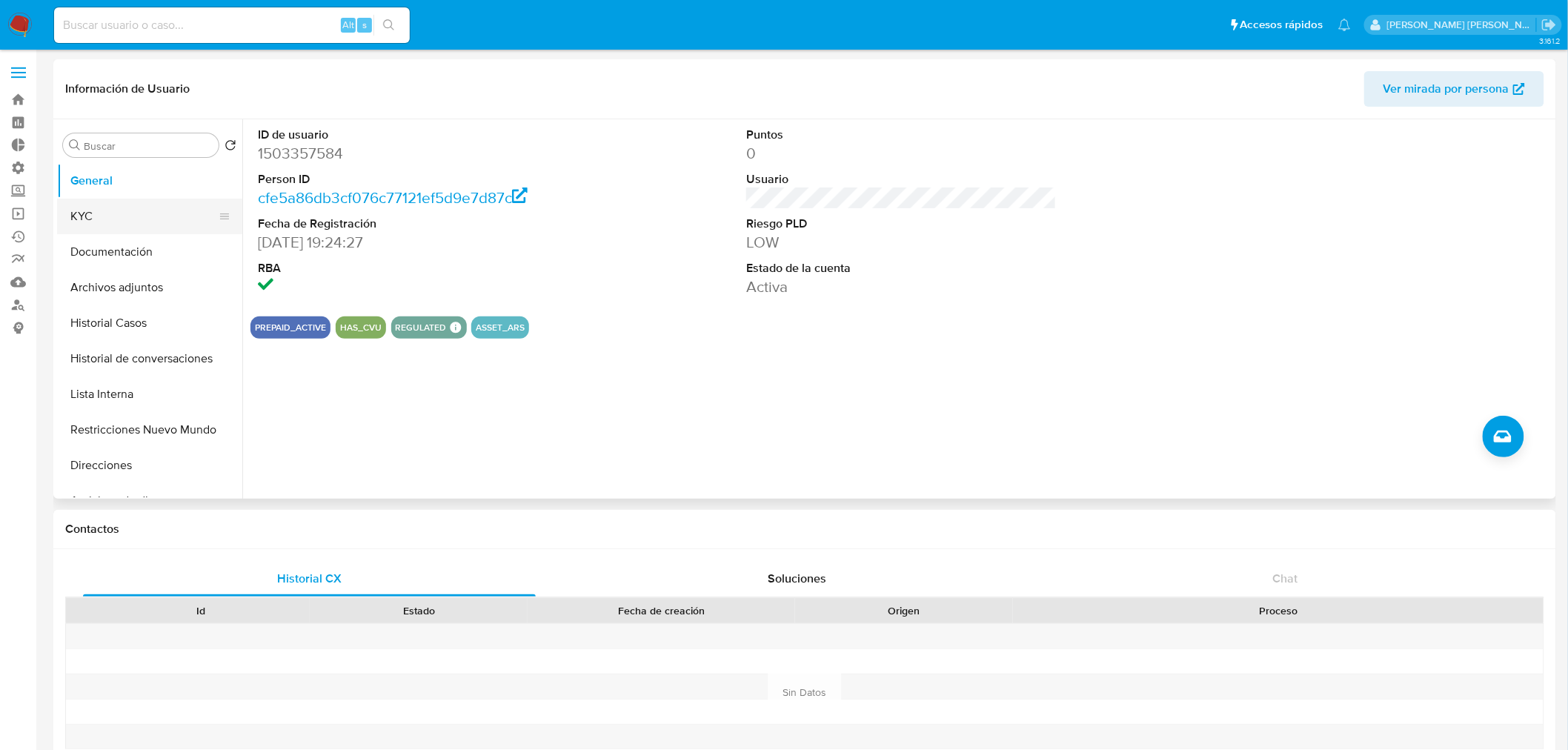
click at [97, 213] on button "KYC" at bounding box center [144, 216] width 174 height 36
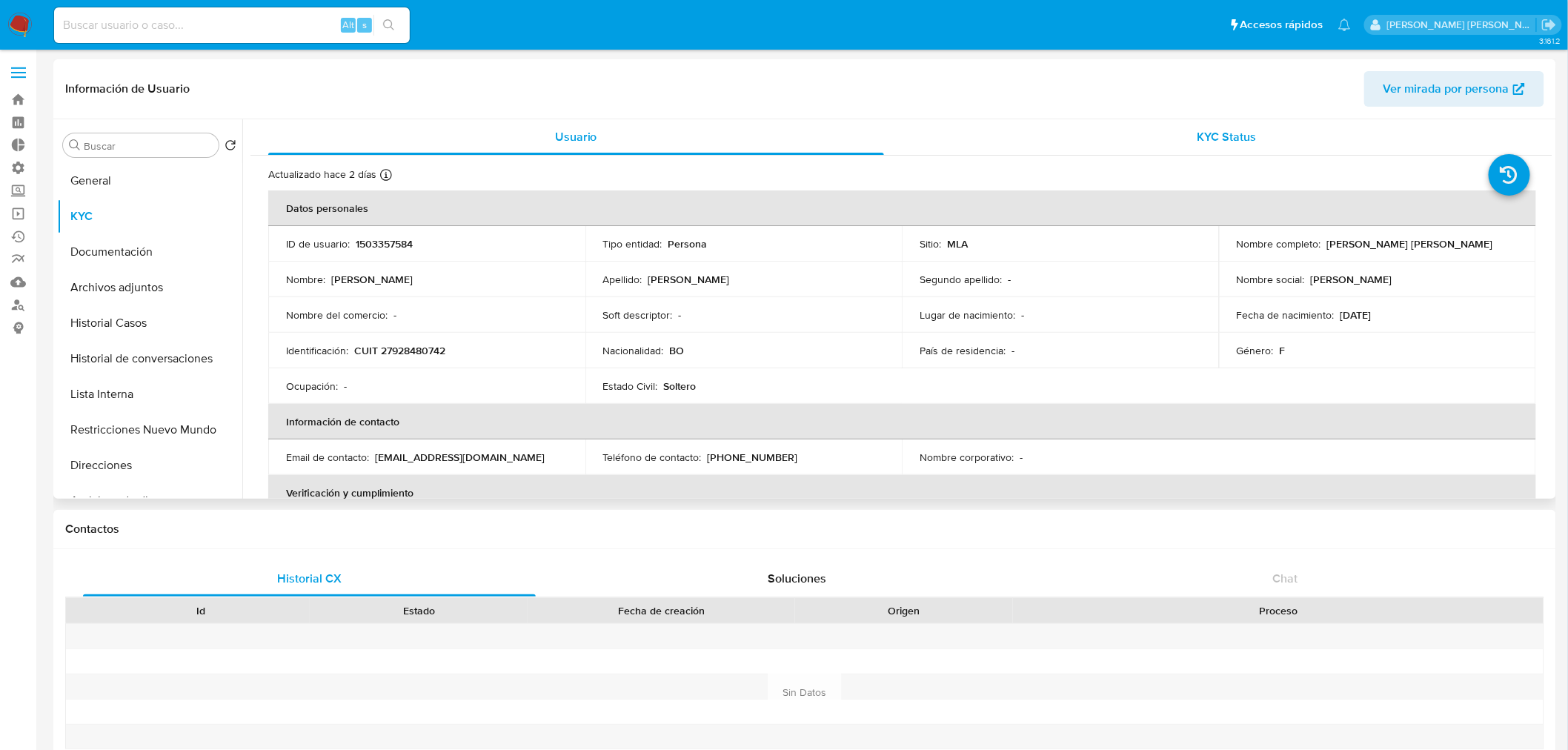
click at [1192, 132] on div "KYC Status" at bounding box center [1228, 137] width 616 height 36
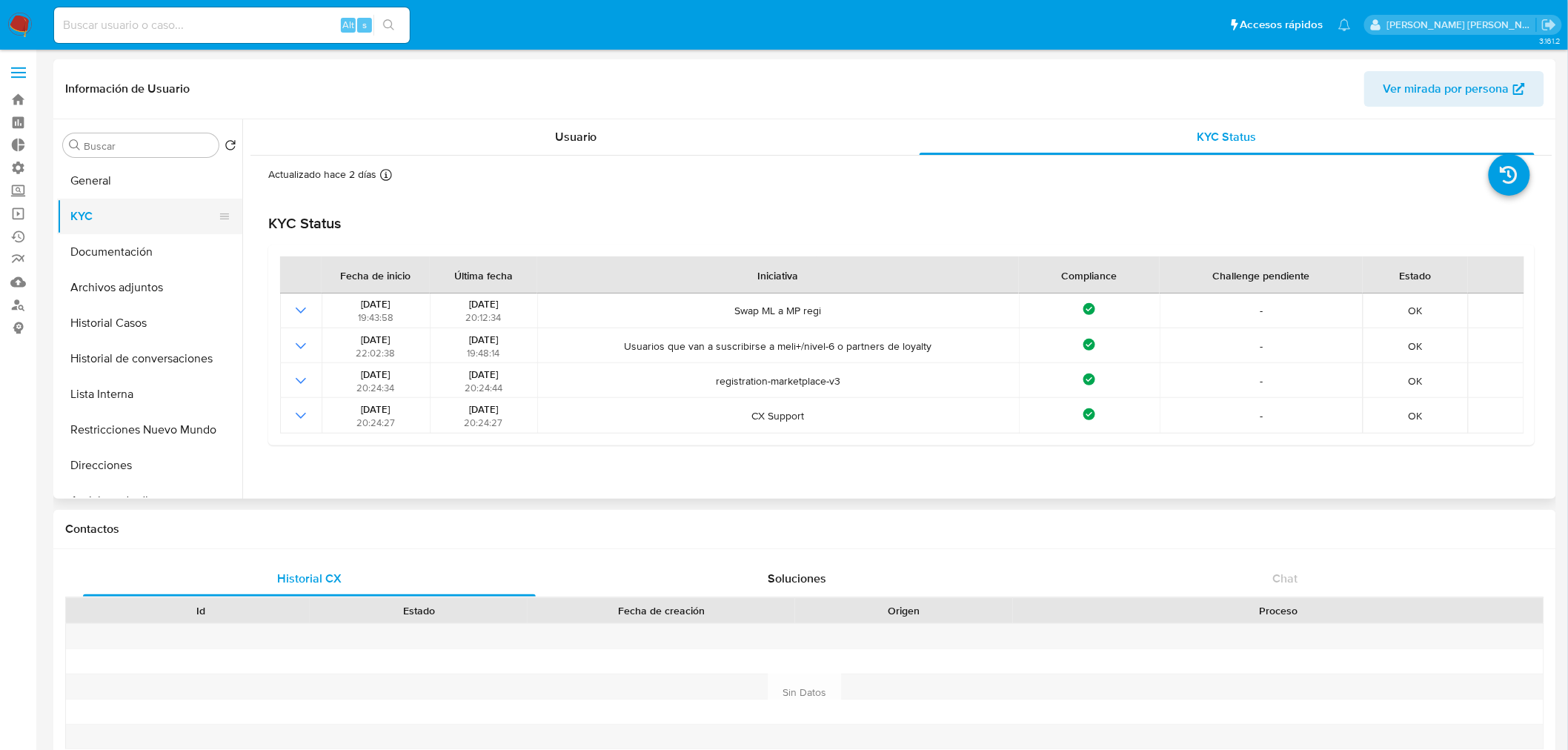
click at [106, 215] on button "KYC" at bounding box center [144, 216] width 174 height 36
click at [522, 131] on div "Usuario" at bounding box center [576, 137] width 616 height 36
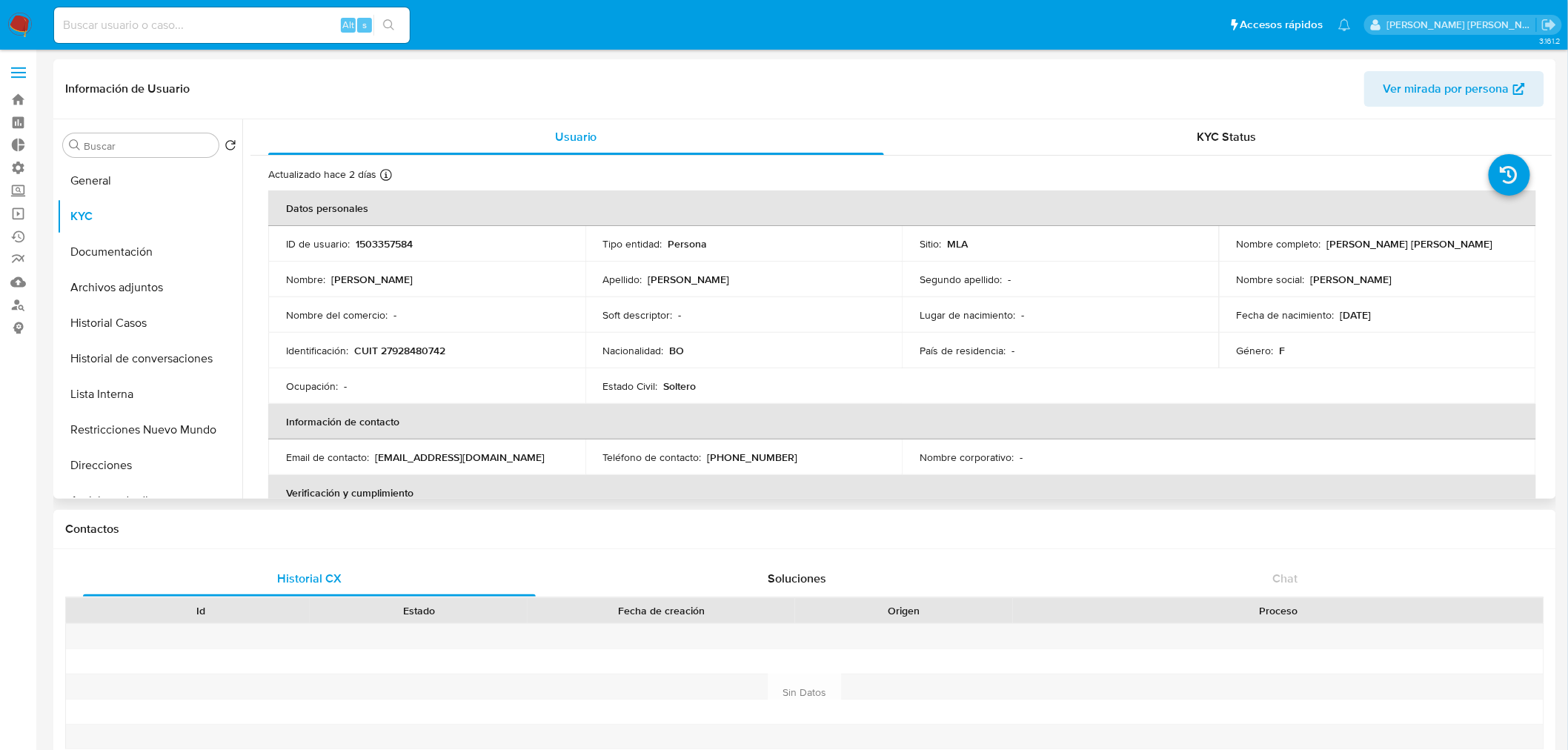
click at [672, 279] on p "[PERSON_NAME]" at bounding box center [689, 279] width 81 height 14
click at [1392, 237] on p "[PERSON_NAME] [PERSON_NAME]" at bounding box center [1410, 244] width 166 height 14
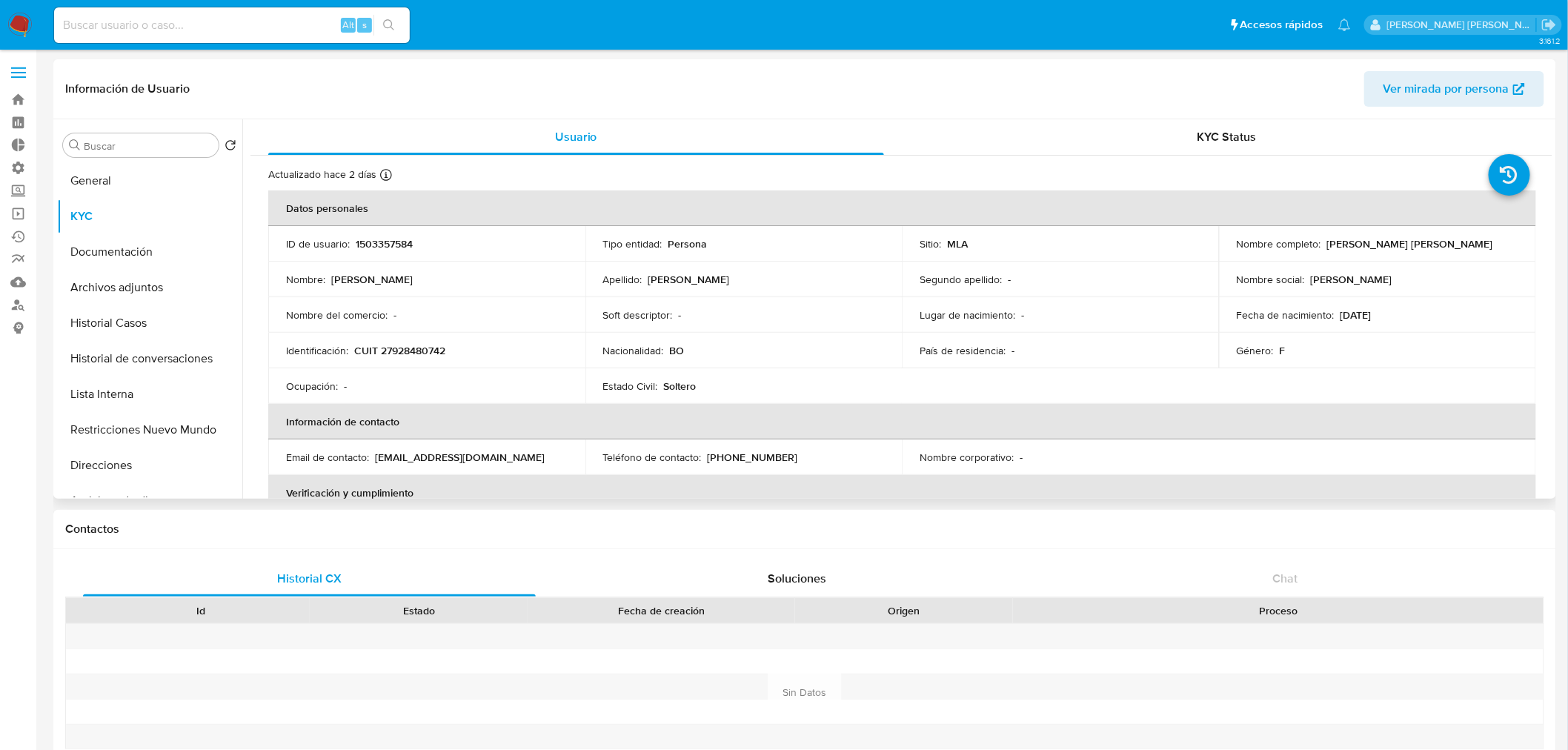
click at [1387, 245] on p "[PERSON_NAME] [PERSON_NAME]" at bounding box center [1410, 244] width 166 height 14
drag, startPoint x: 1325, startPoint y: 246, endPoint x: 1471, endPoint y: 237, distance: 146.3
click at [1480, 241] on div "Nombre completo : [PERSON_NAME] [PERSON_NAME]" at bounding box center [1378, 244] width 282 height 14
